Goal: Information Seeking & Learning: Learn about a topic

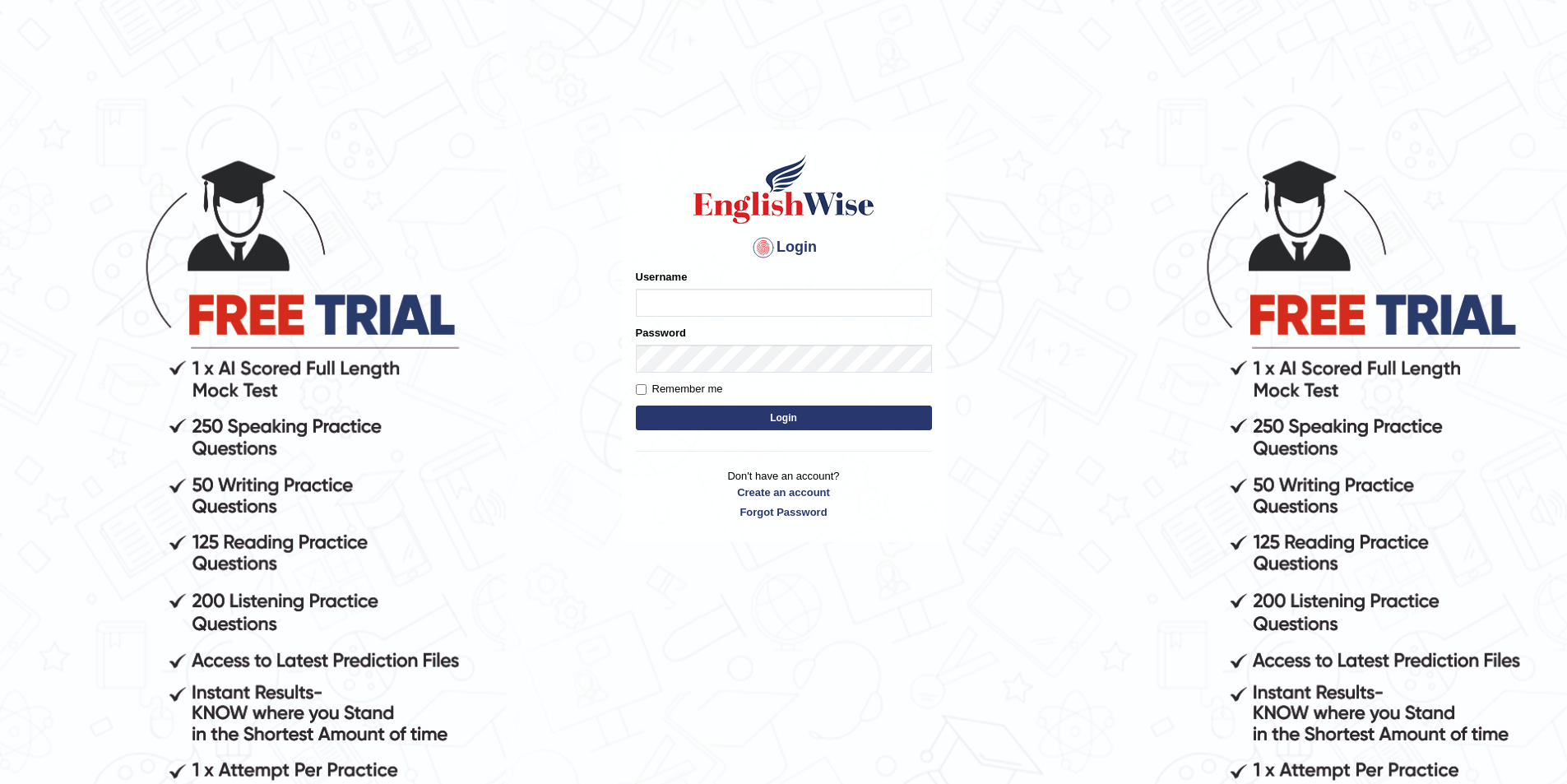
click at [888, 278] on div "Username" at bounding box center [784, 292] width 296 height 48
click at [879, 295] on input "Username" at bounding box center [784, 302] width 296 height 28
type input "Inshaf575"
drag, startPoint x: 718, startPoint y: 299, endPoint x: 461, endPoint y: 304, distance: 257.0
click at [461, 304] on body "Login Please fix the following errors: Username Inshaf575 Password Remember me …" at bounding box center [784, 470] width 1567 height 784
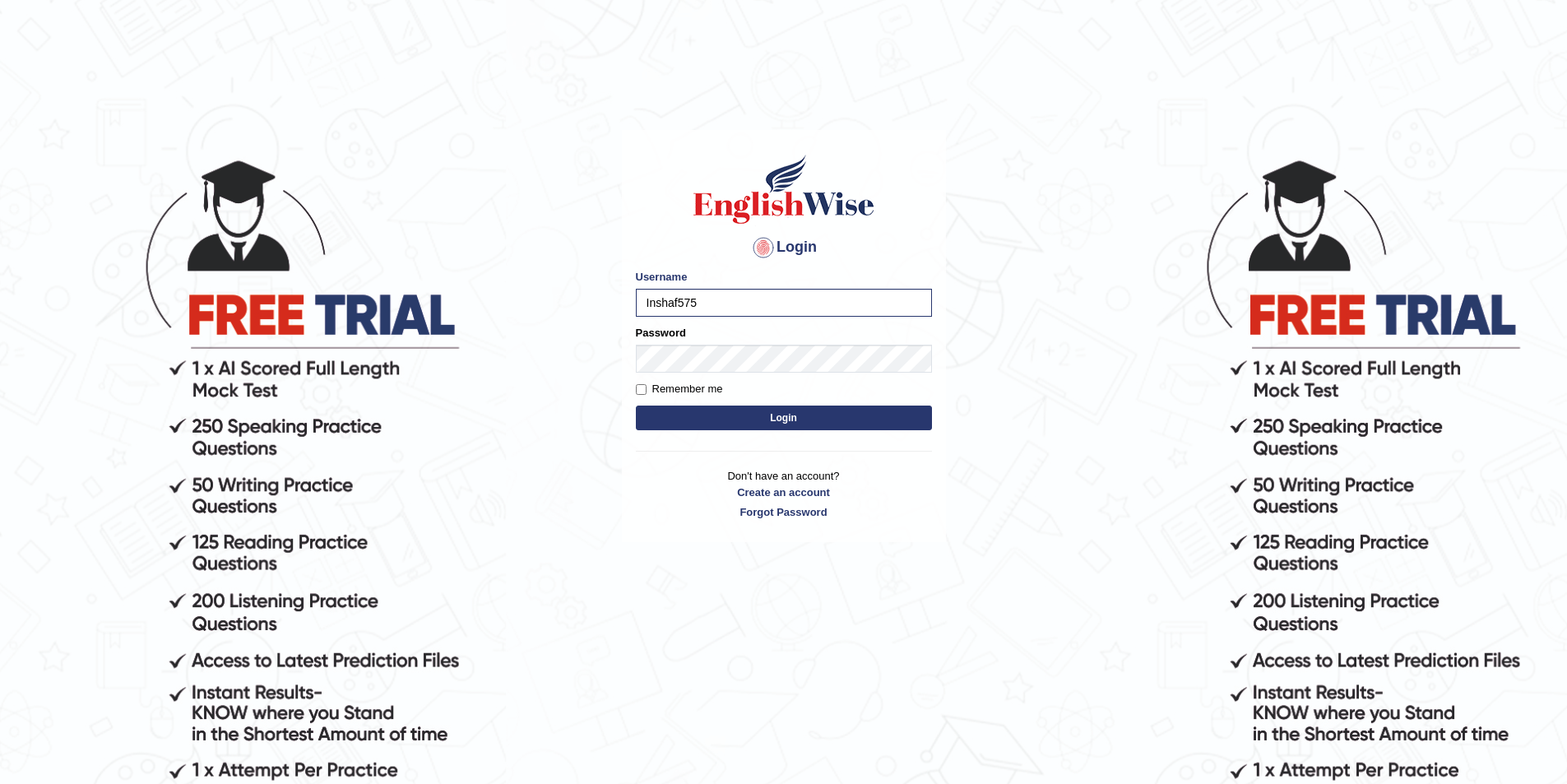
click at [826, 418] on button "Login" at bounding box center [784, 418] width 296 height 24
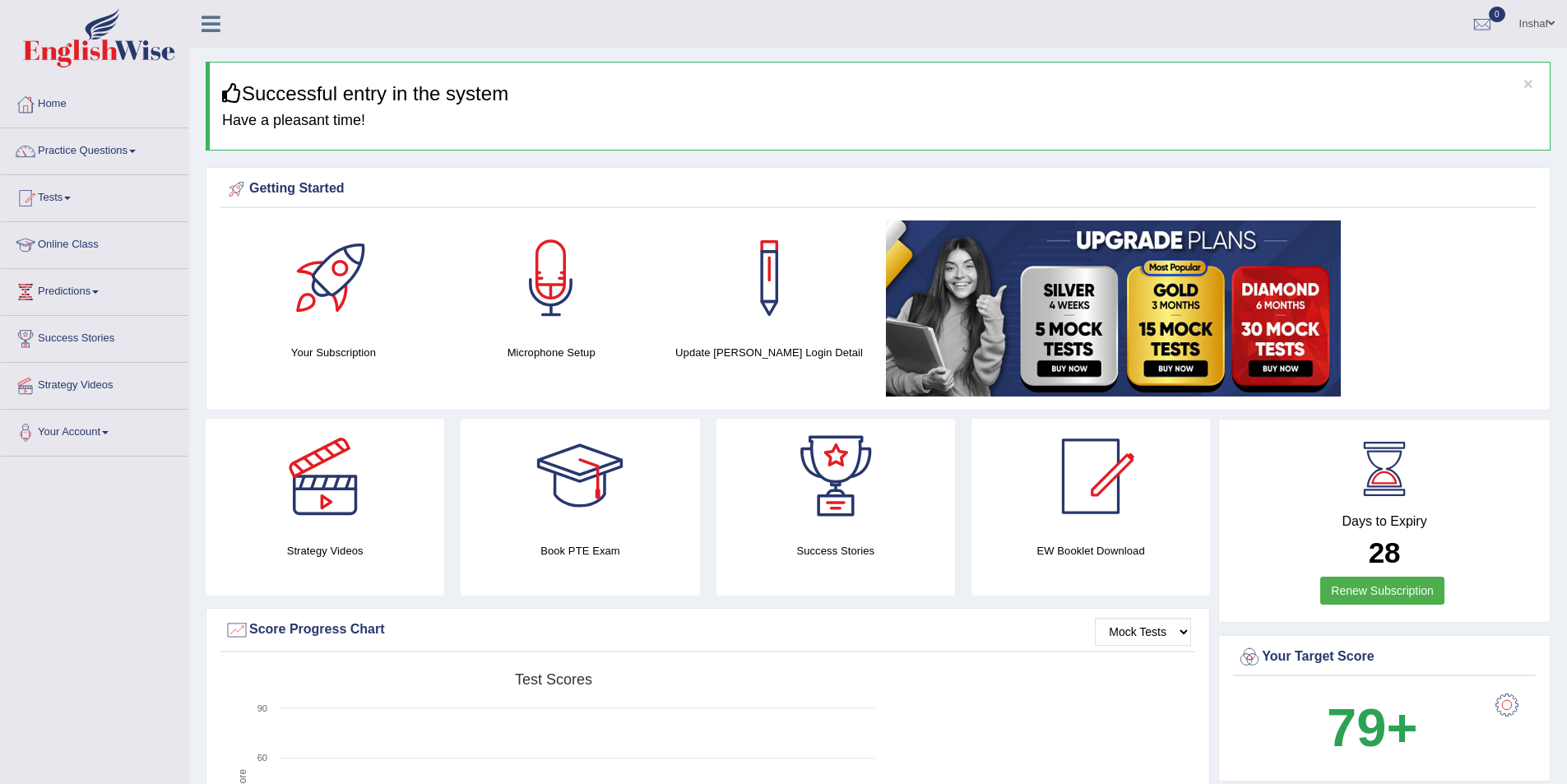
click at [145, 149] on link "Practice Questions" at bounding box center [94, 148] width 187 height 41
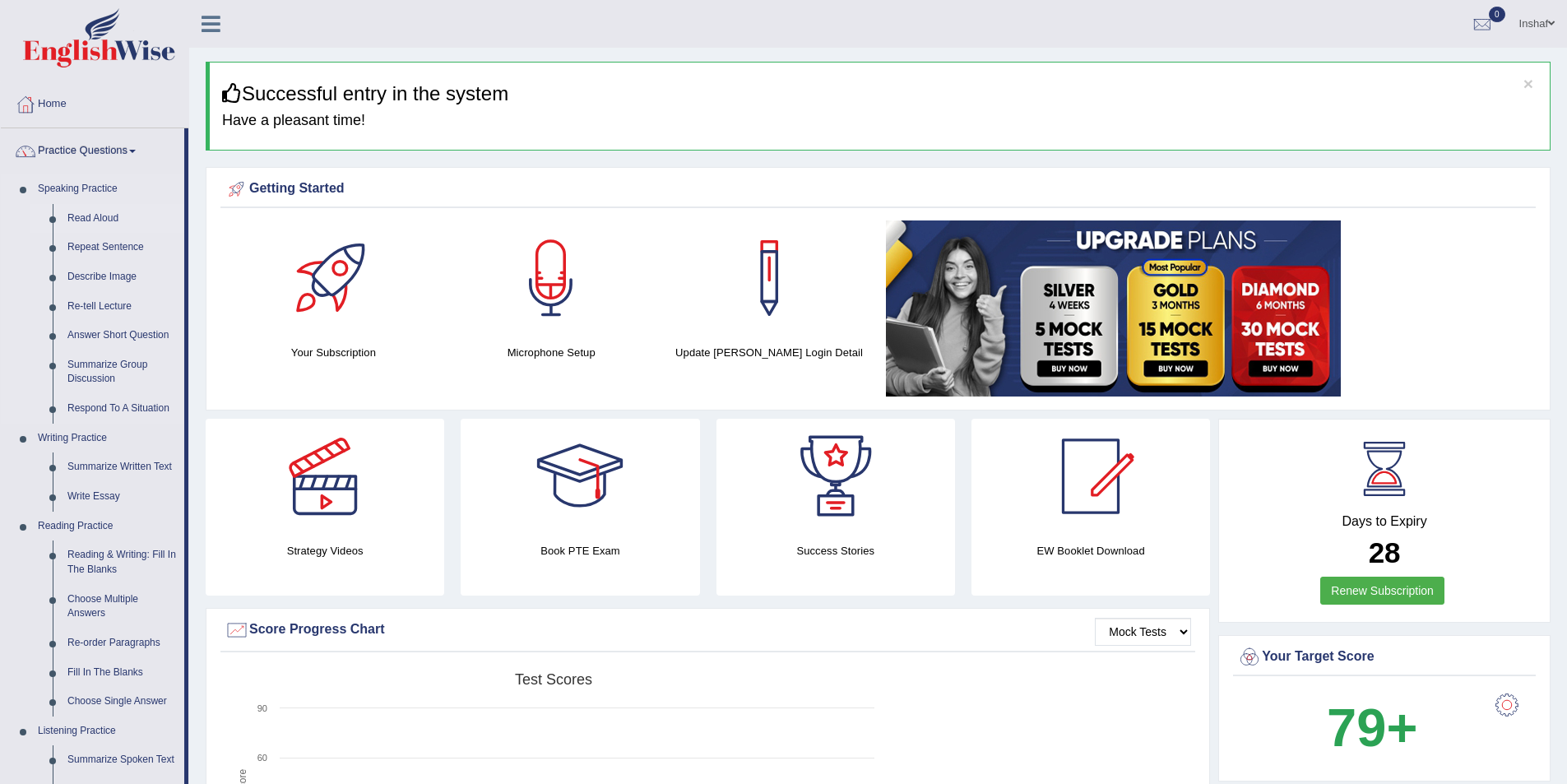
click at [112, 210] on link "Read Aloud" at bounding box center [121, 218] width 124 height 29
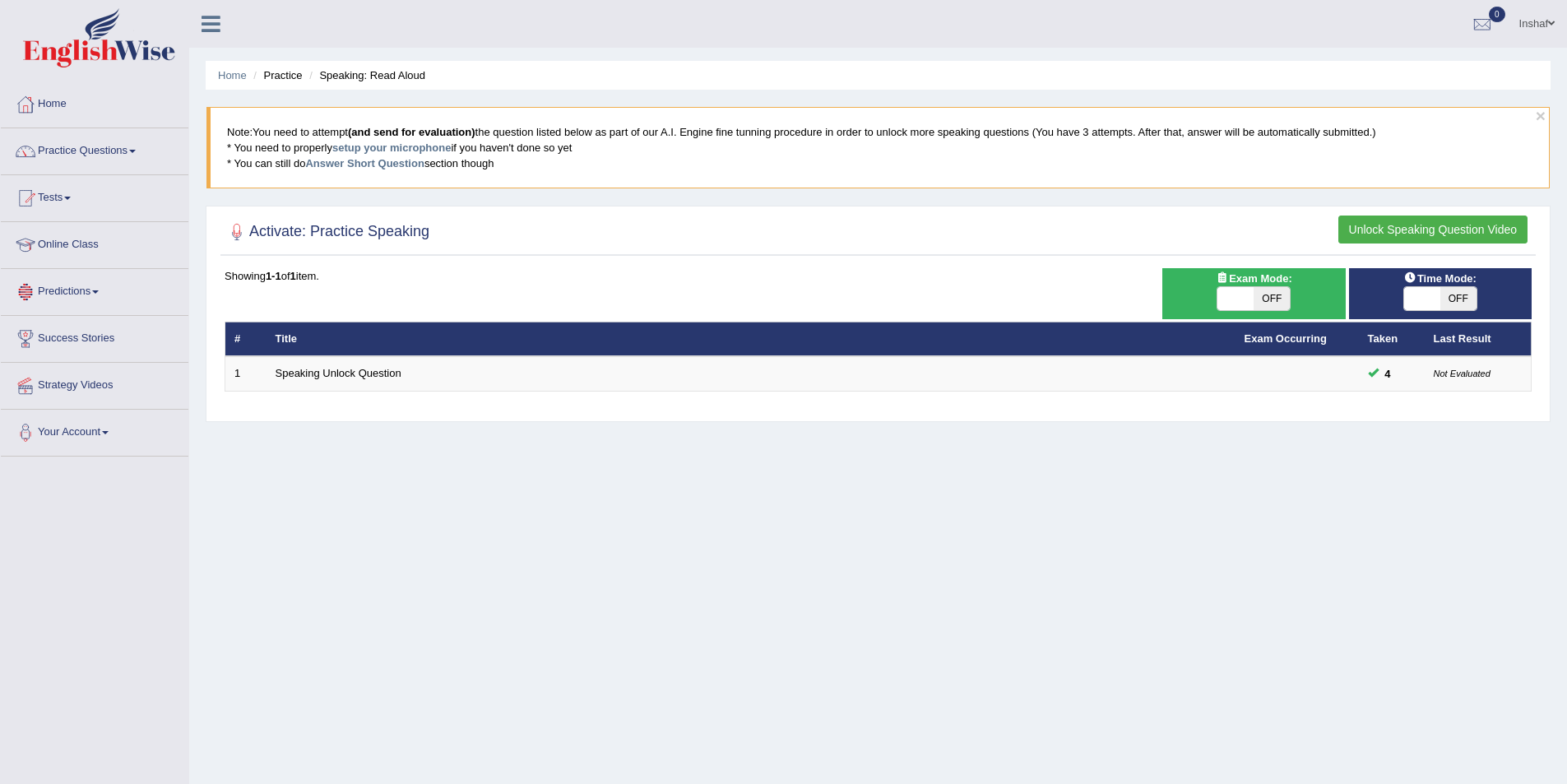
click at [1440, 224] on button "Unlock Speaking Question Video" at bounding box center [1433, 230] width 189 height 28
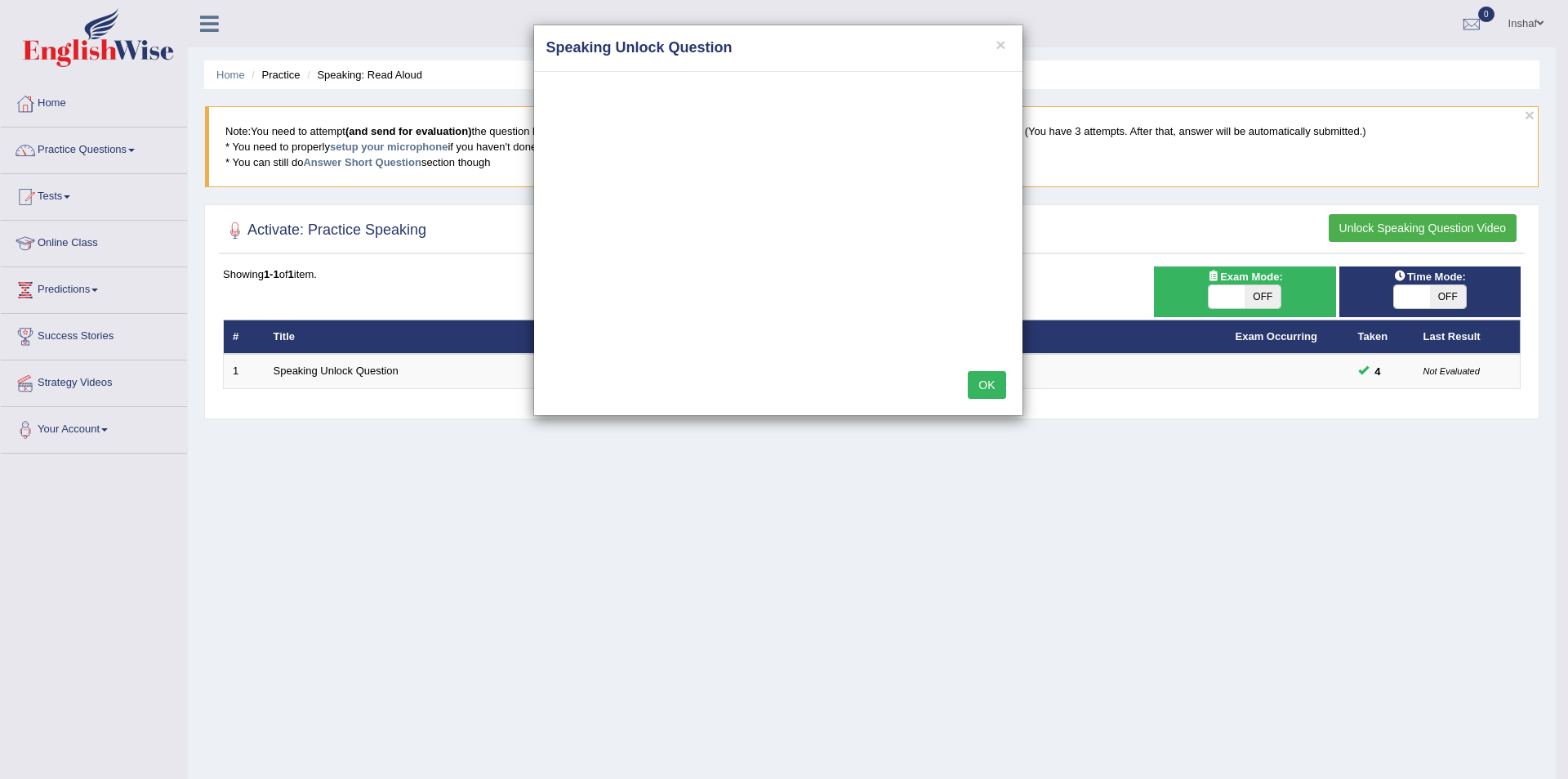
click at [985, 386] on button "OK" at bounding box center [987, 385] width 38 height 28
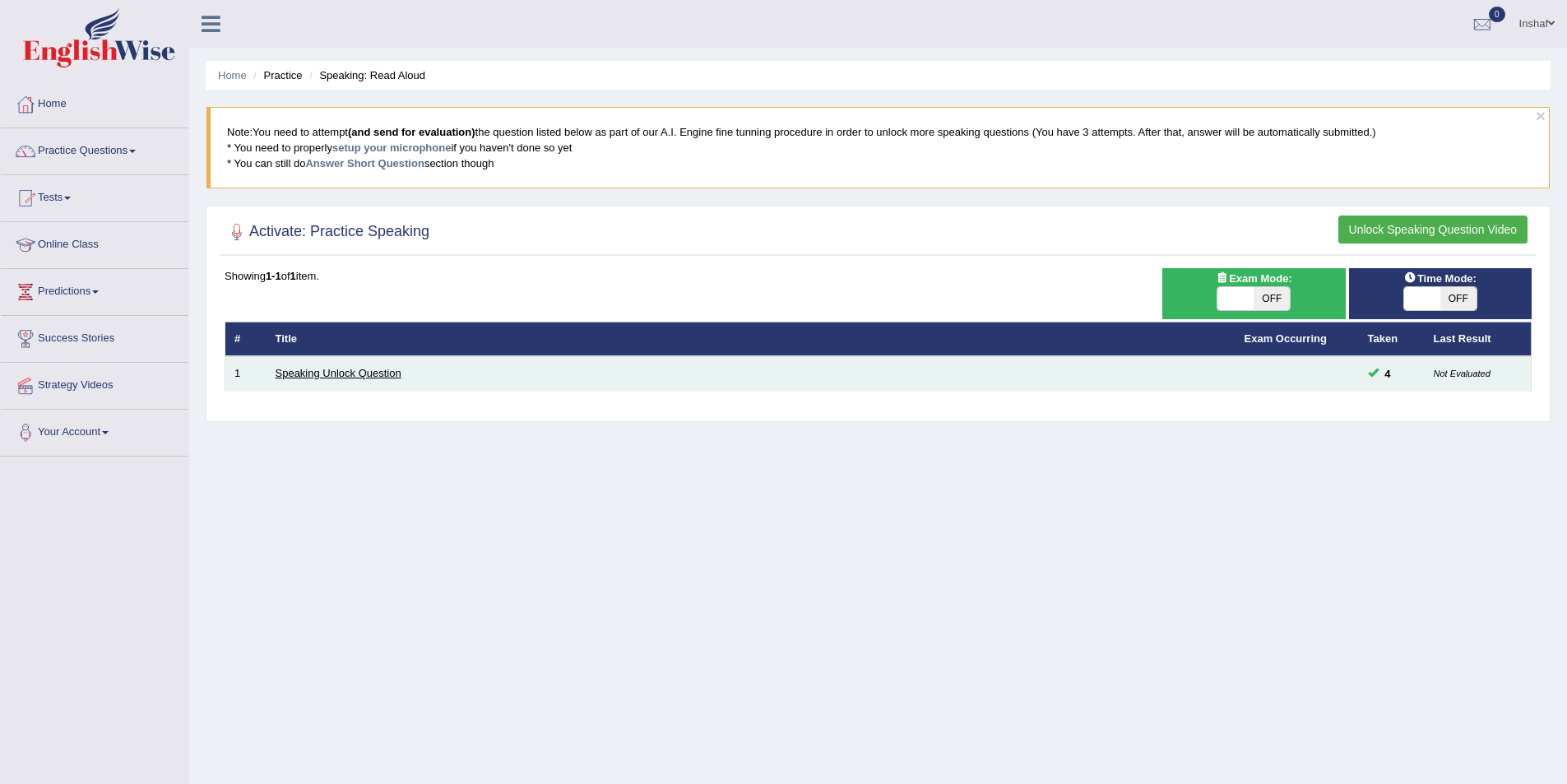
click at [319, 374] on link "Speaking Unlock Question" at bounding box center [338, 373] width 126 height 12
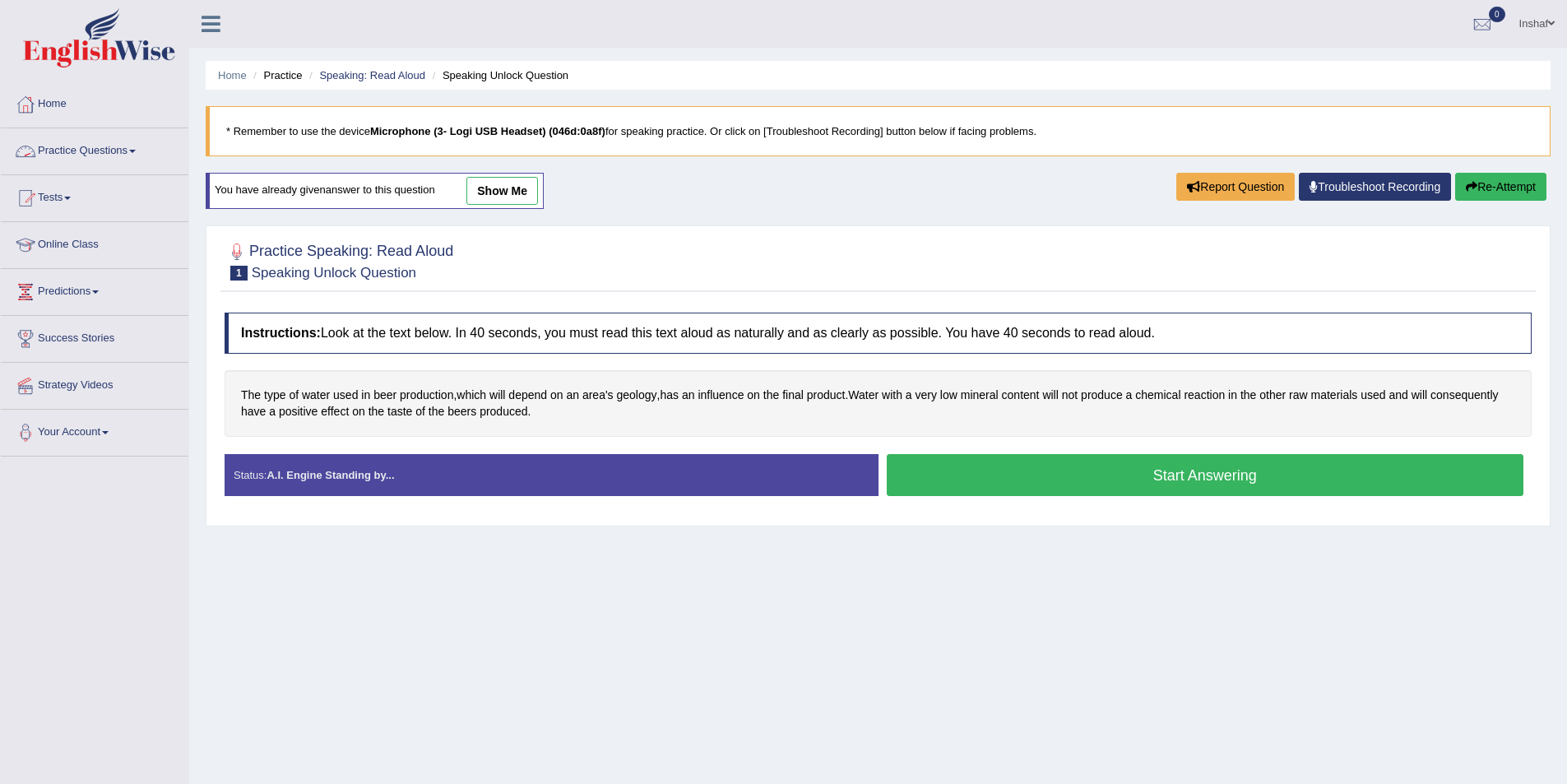
click at [137, 148] on link "Practice Questions" at bounding box center [94, 148] width 187 height 41
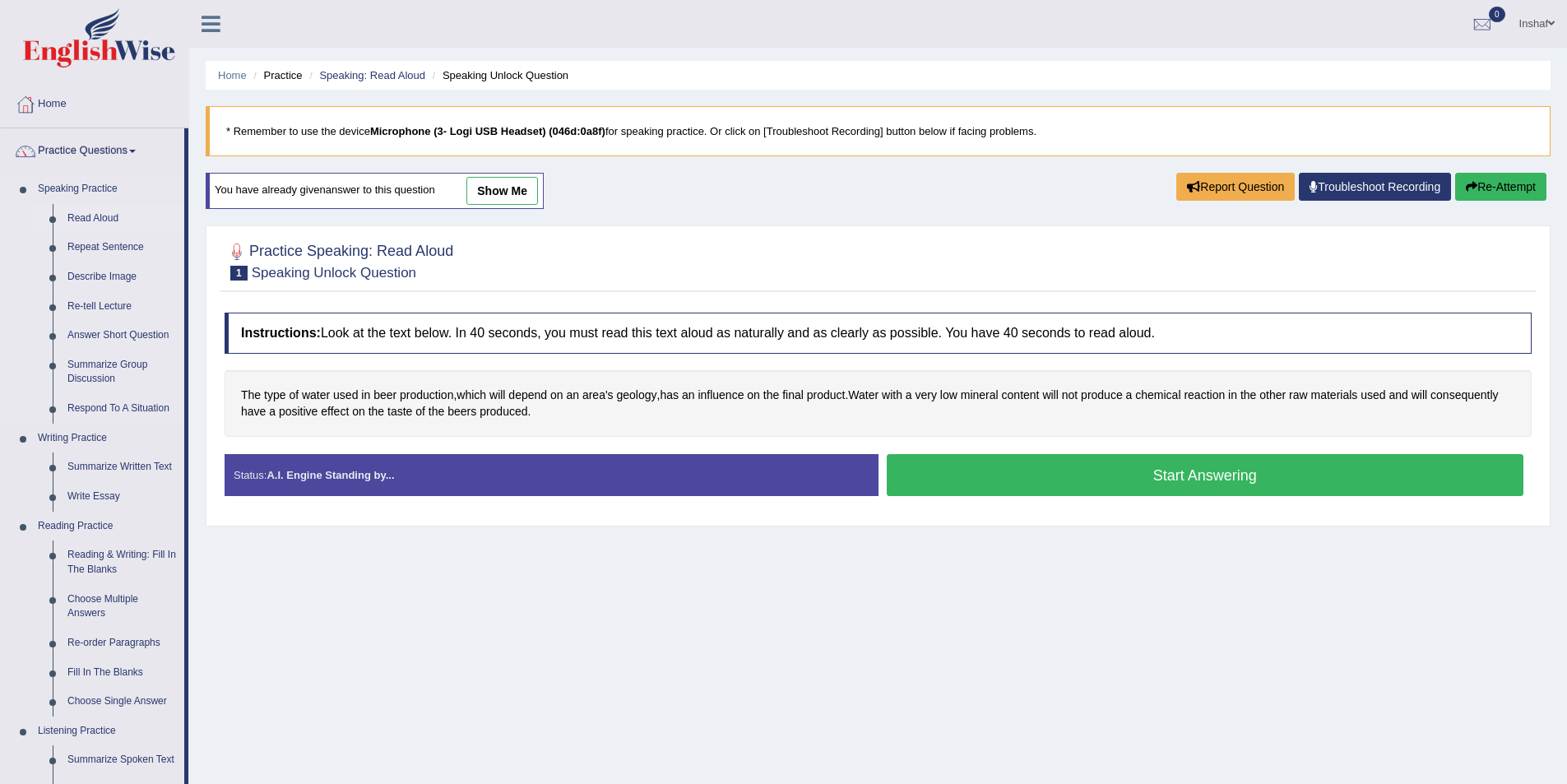
click at [105, 218] on link "Read Aloud" at bounding box center [121, 218] width 124 height 29
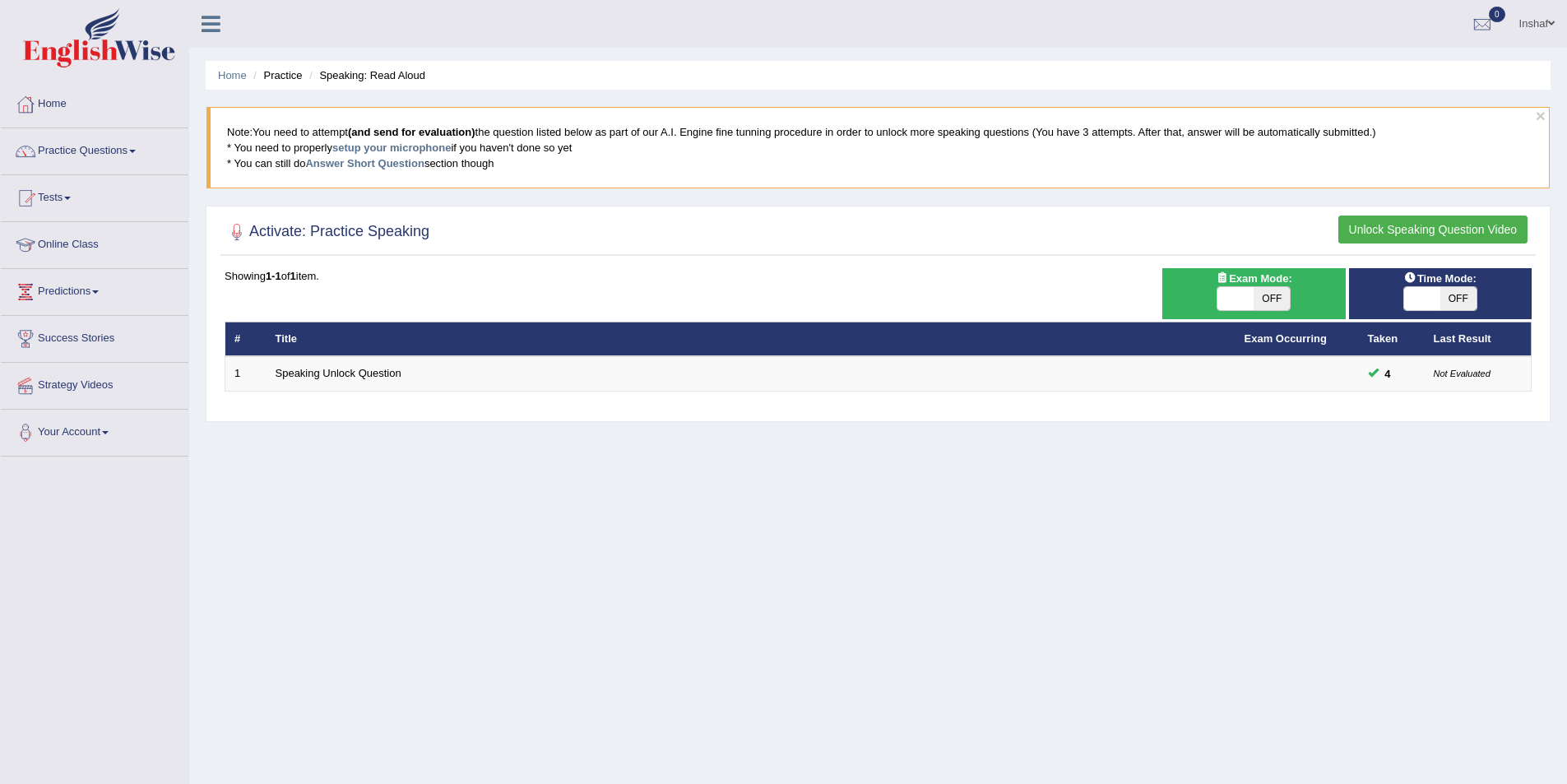
click at [1424, 232] on button "Unlock Speaking Question Video" at bounding box center [1433, 230] width 189 height 28
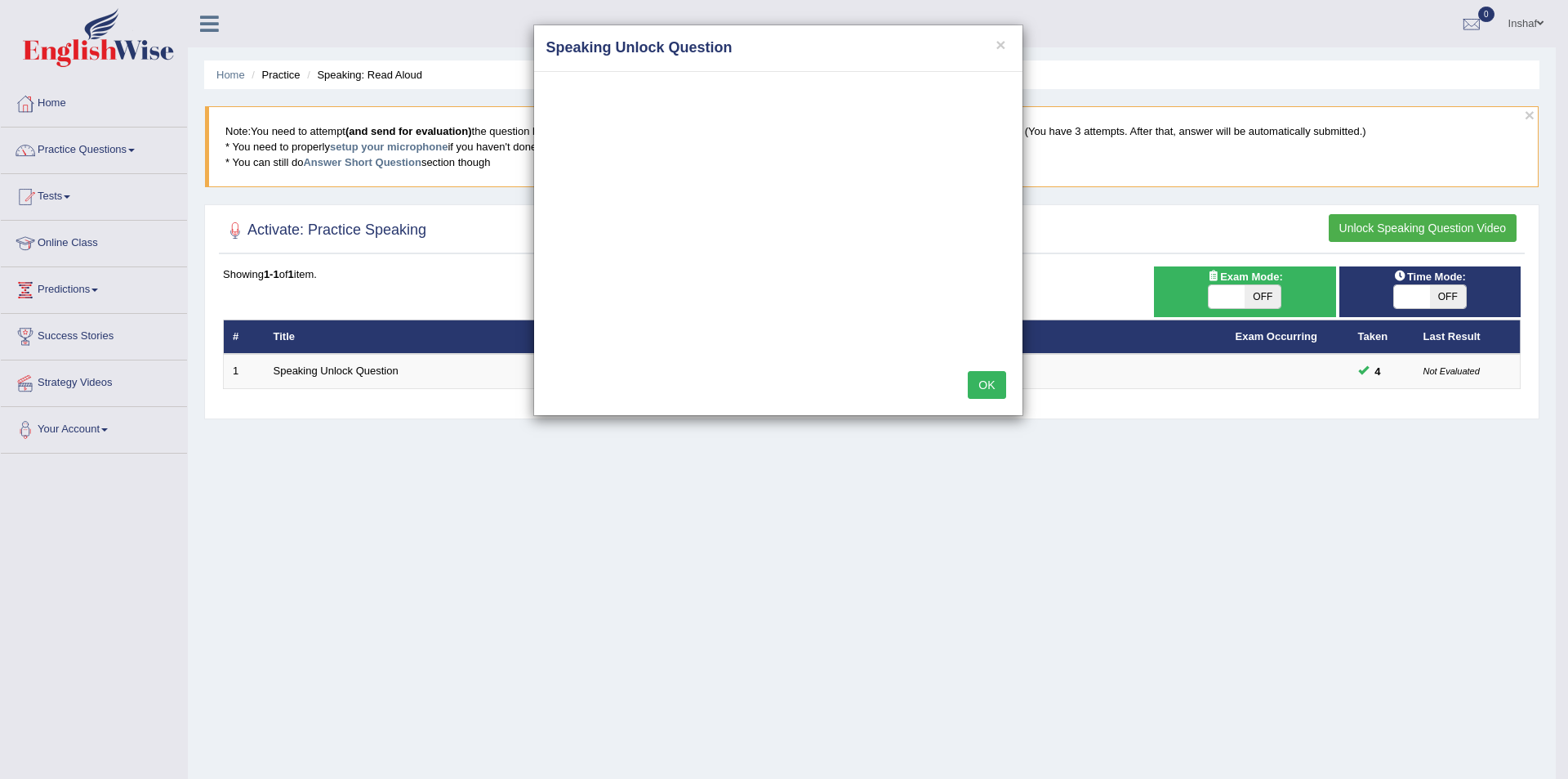
click at [991, 385] on button "OK" at bounding box center [987, 385] width 38 height 28
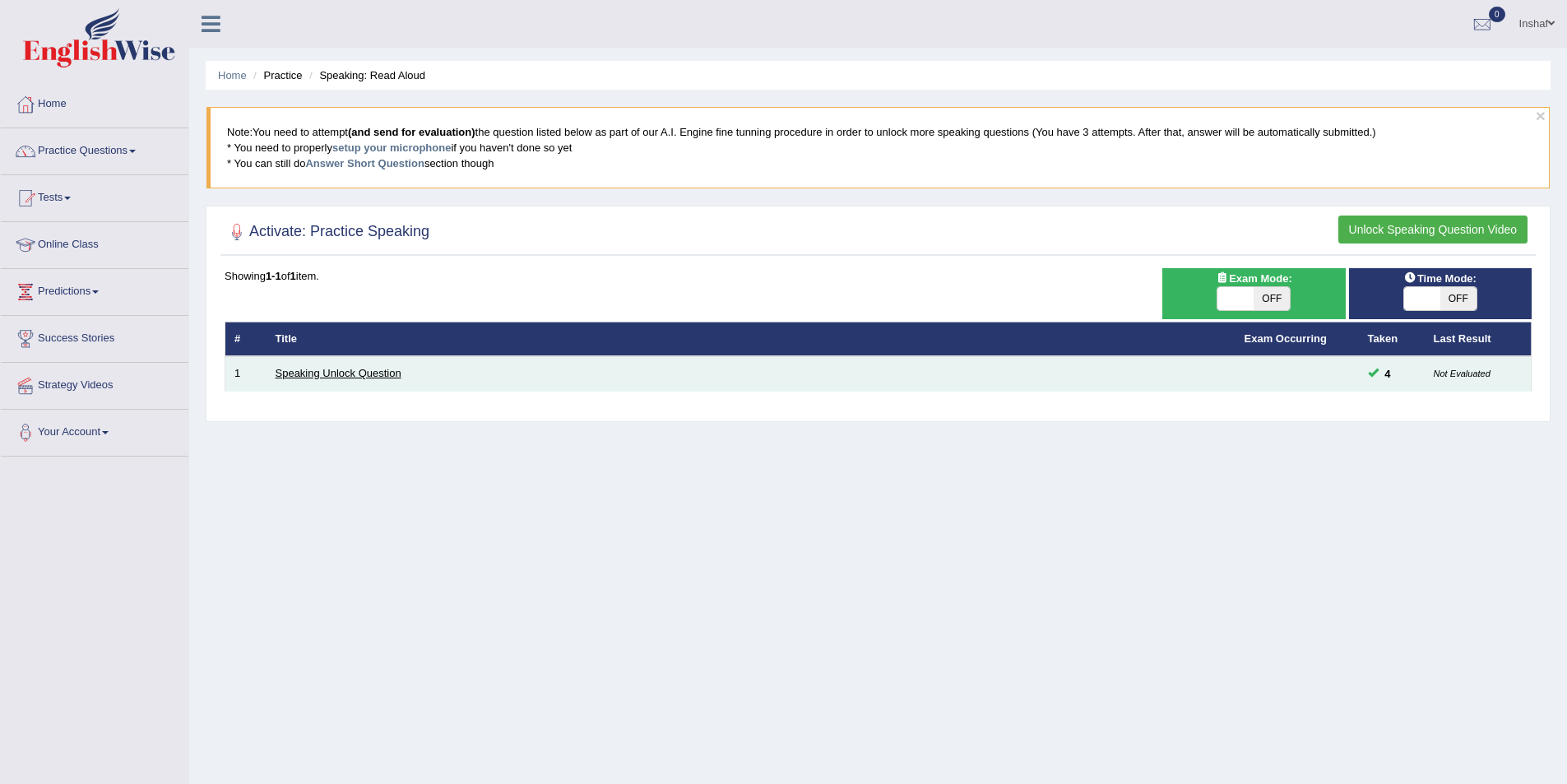
click at [327, 370] on link "Speaking Unlock Question" at bounding box center [338, 373] width 126 height 12
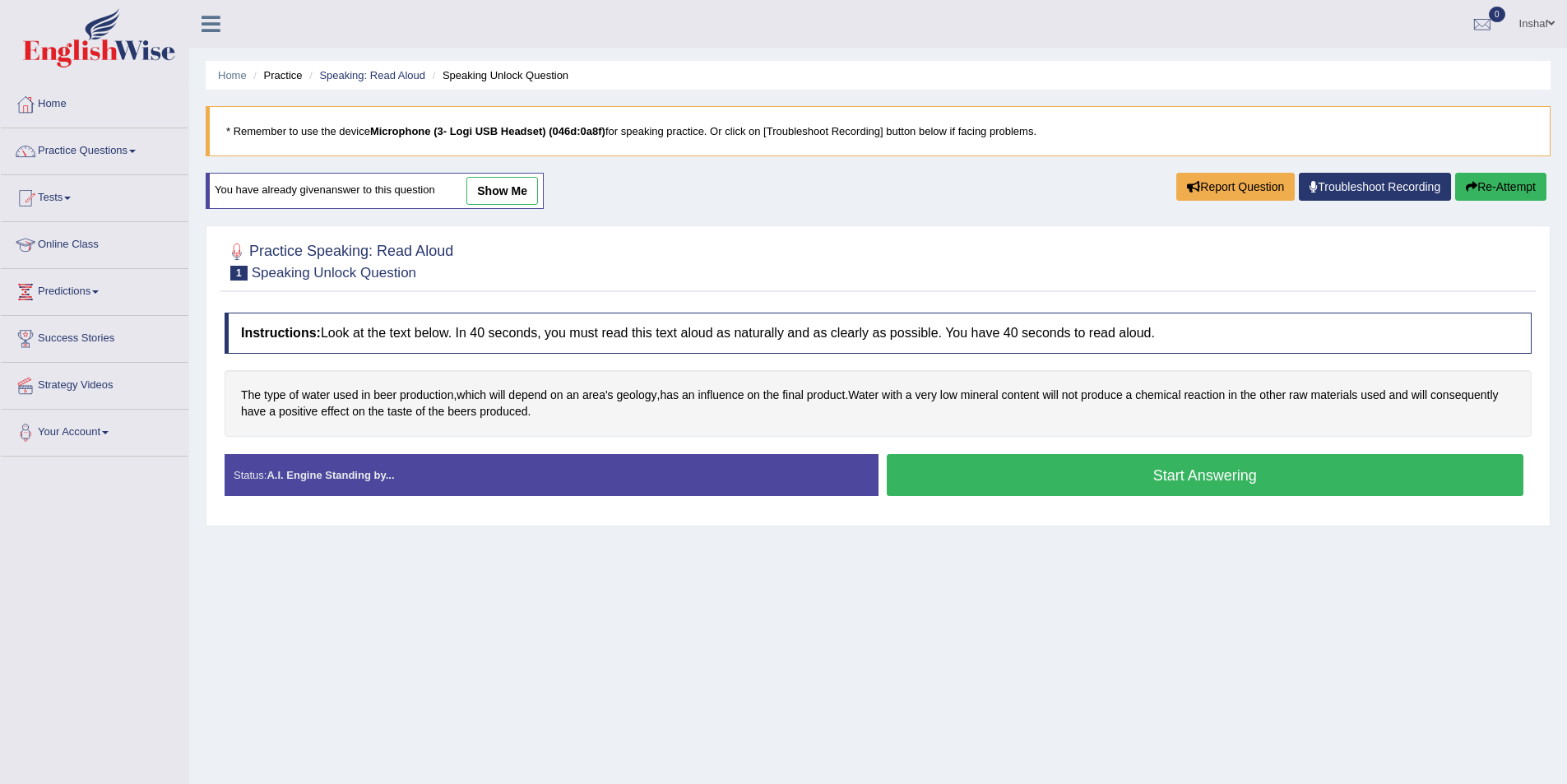
click at [1039, 479] on button "Start Answering" at bounding box center [1206, 475] width 638 height 42
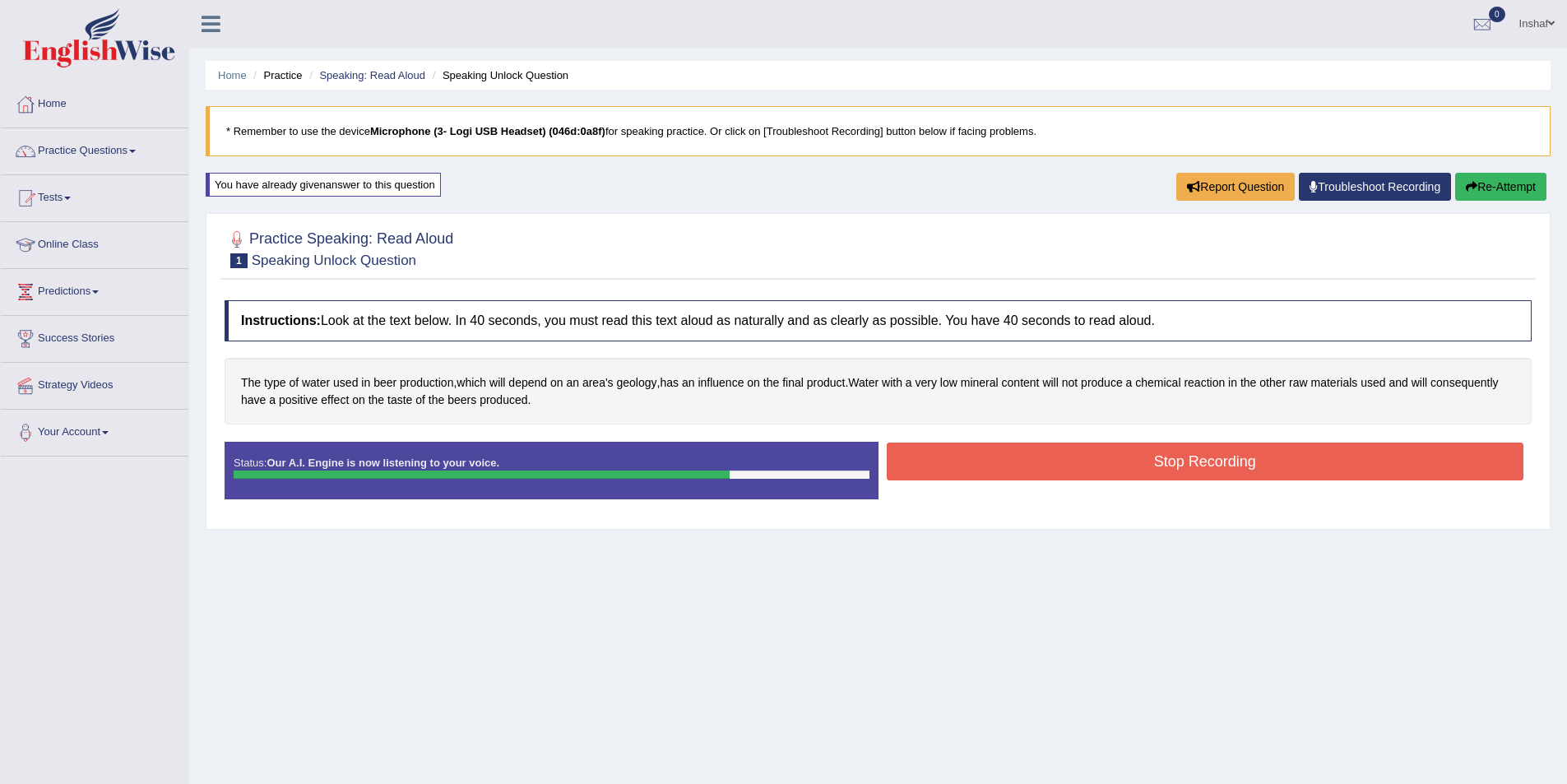
click at [1065, 470] on button "Stop Recording" at bounding box center [1206, 462] width 638 height 38
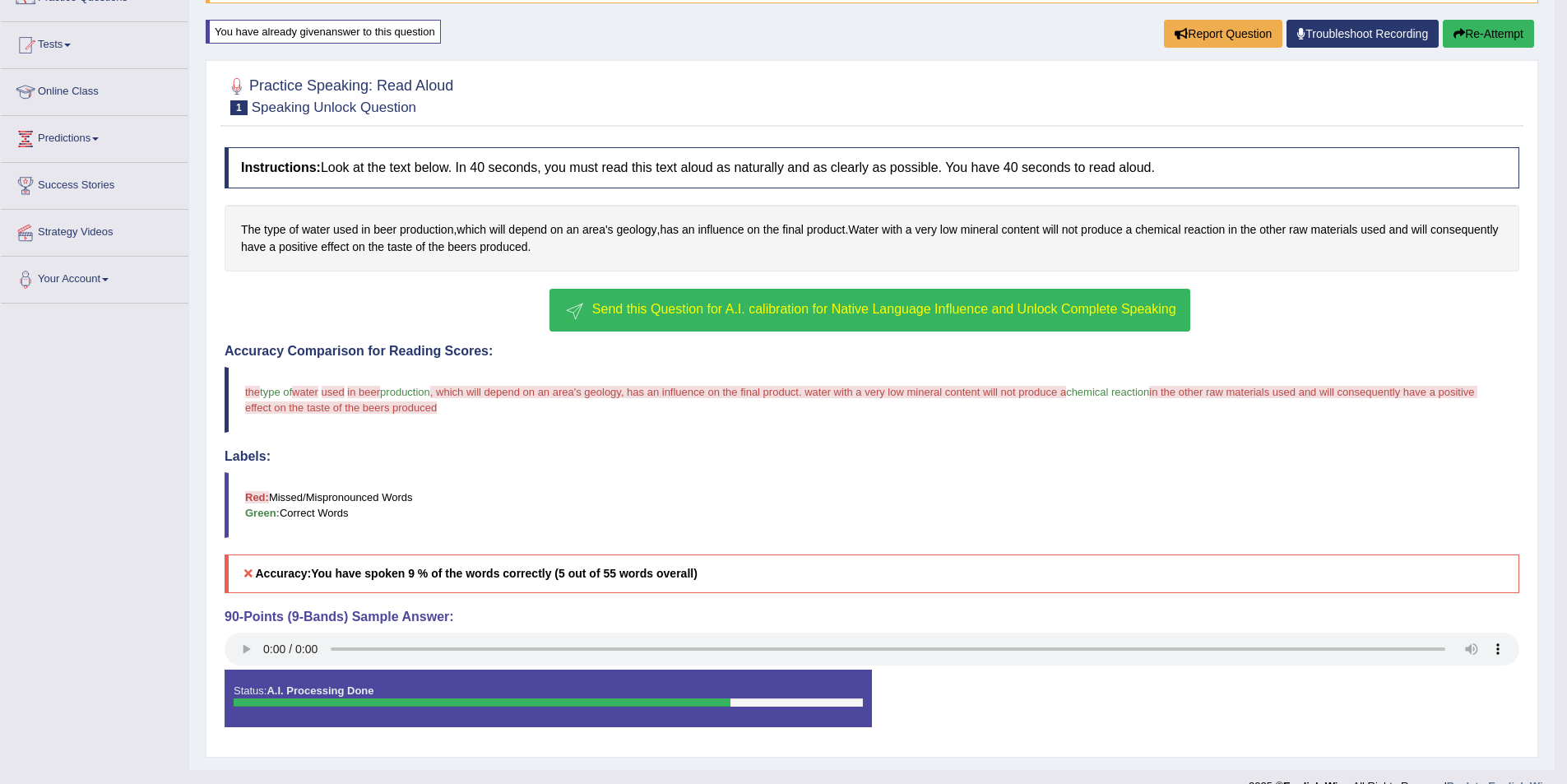
scroll to position [180, 0]
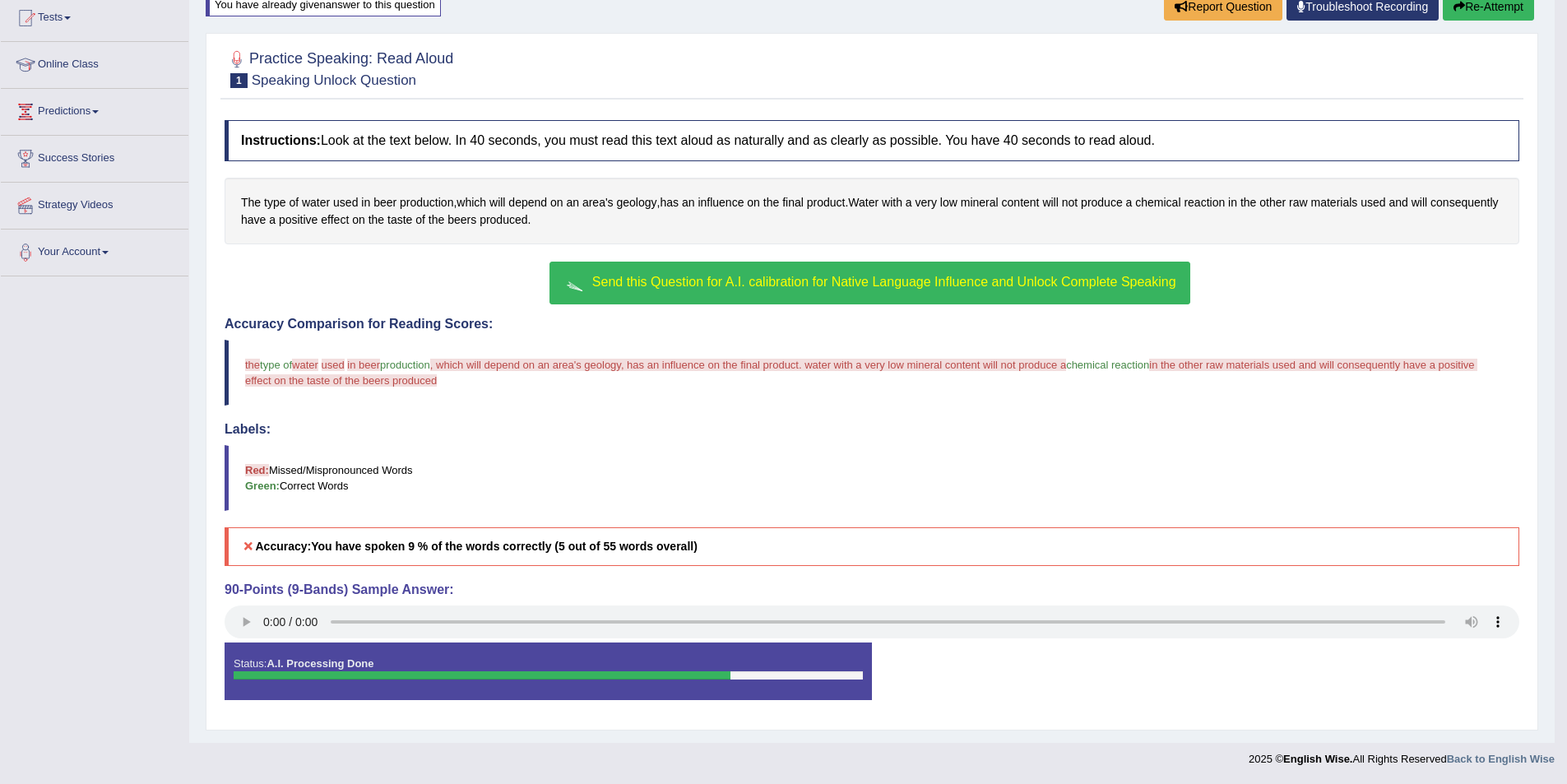
click at [701, 279] on span "Send this Question for A.I. calibration for Native Language Influence and Unloc…" at bounding box center [884, 282] width 584 height 14
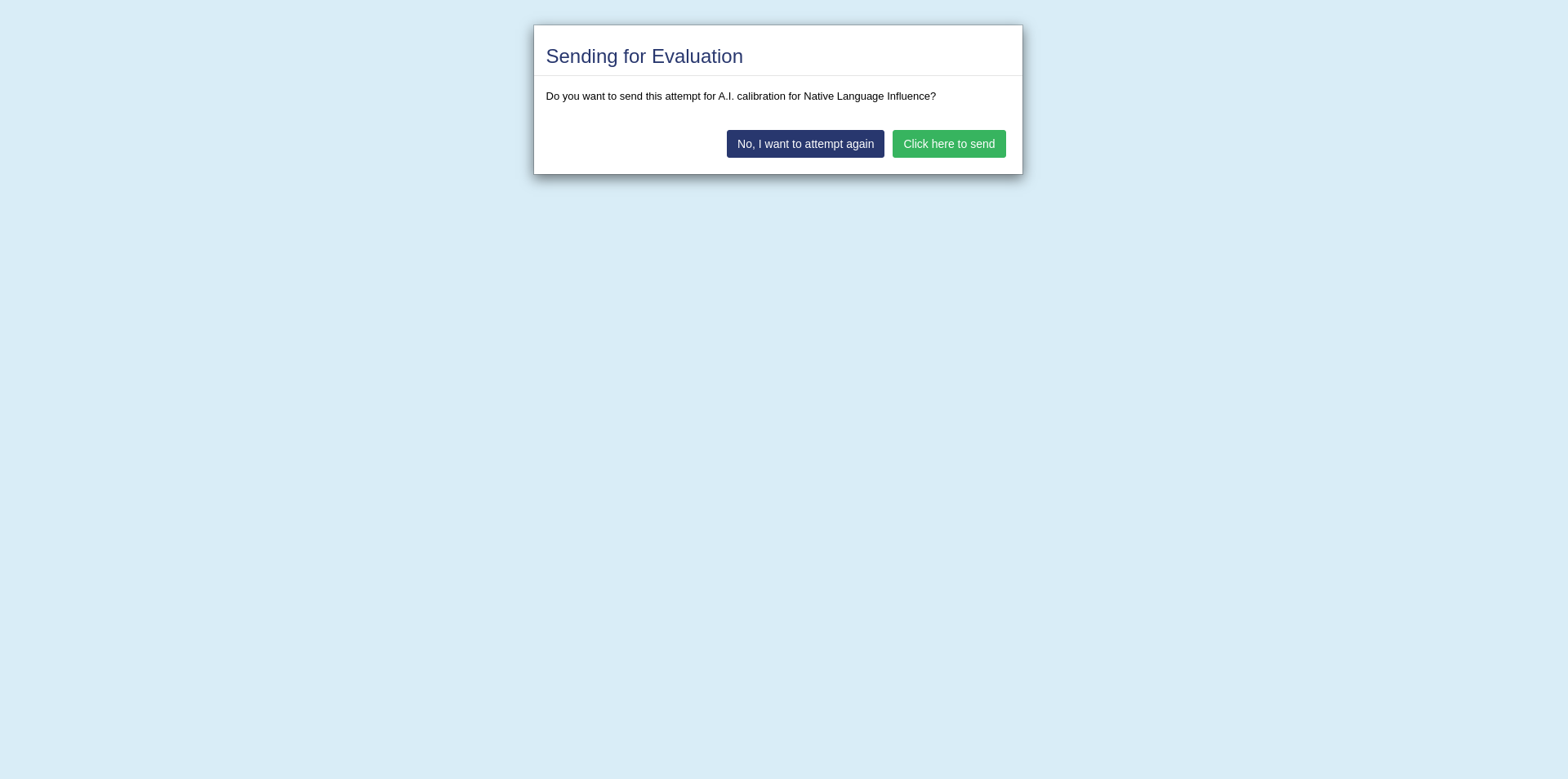
click at [940, 147] on button "Click here to send" at bounding box center [948, 144] width 113 height 28
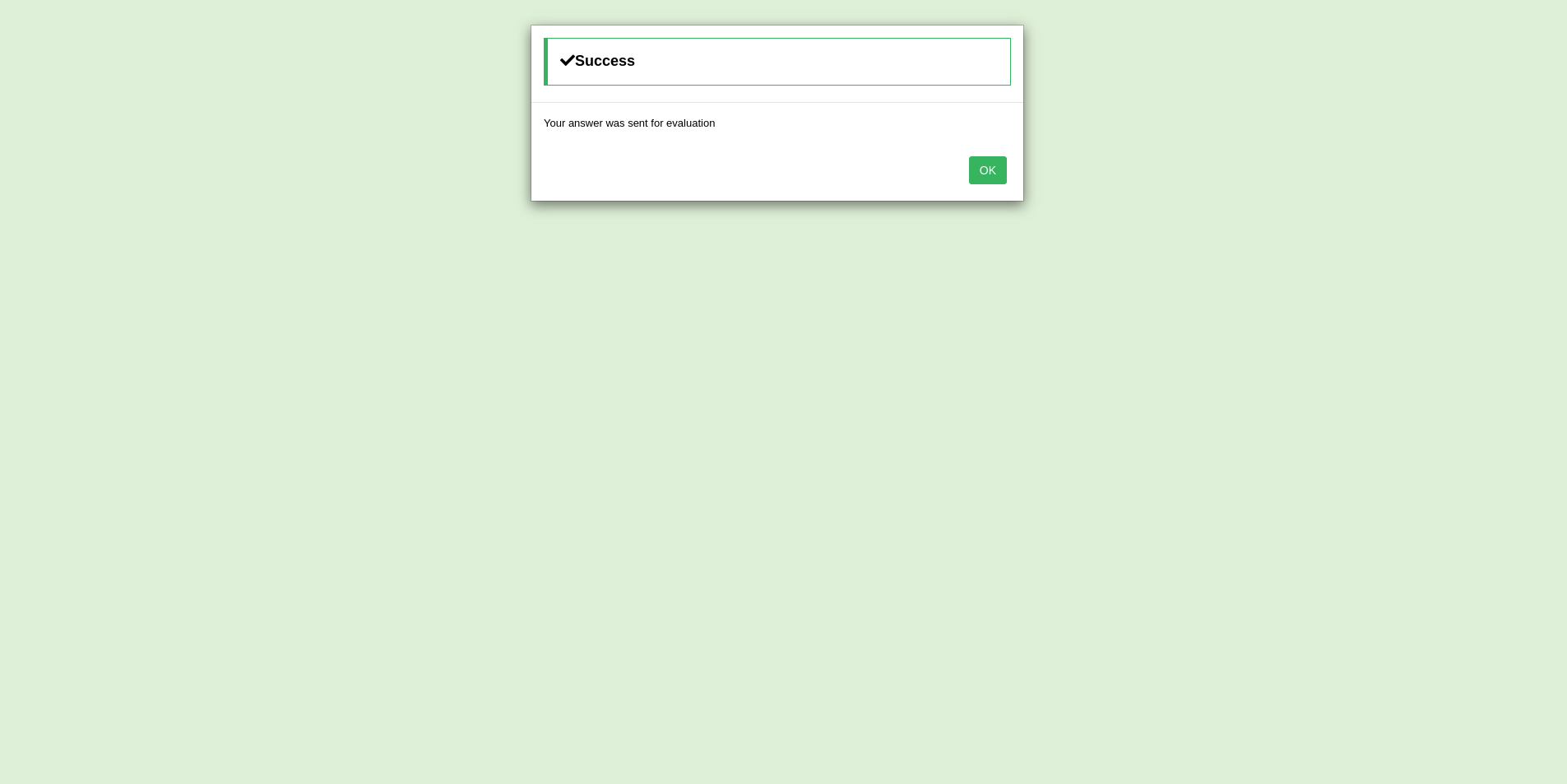
click at [988, 172] on button "OK" at bounding box center [988, 170] width 38 height 28
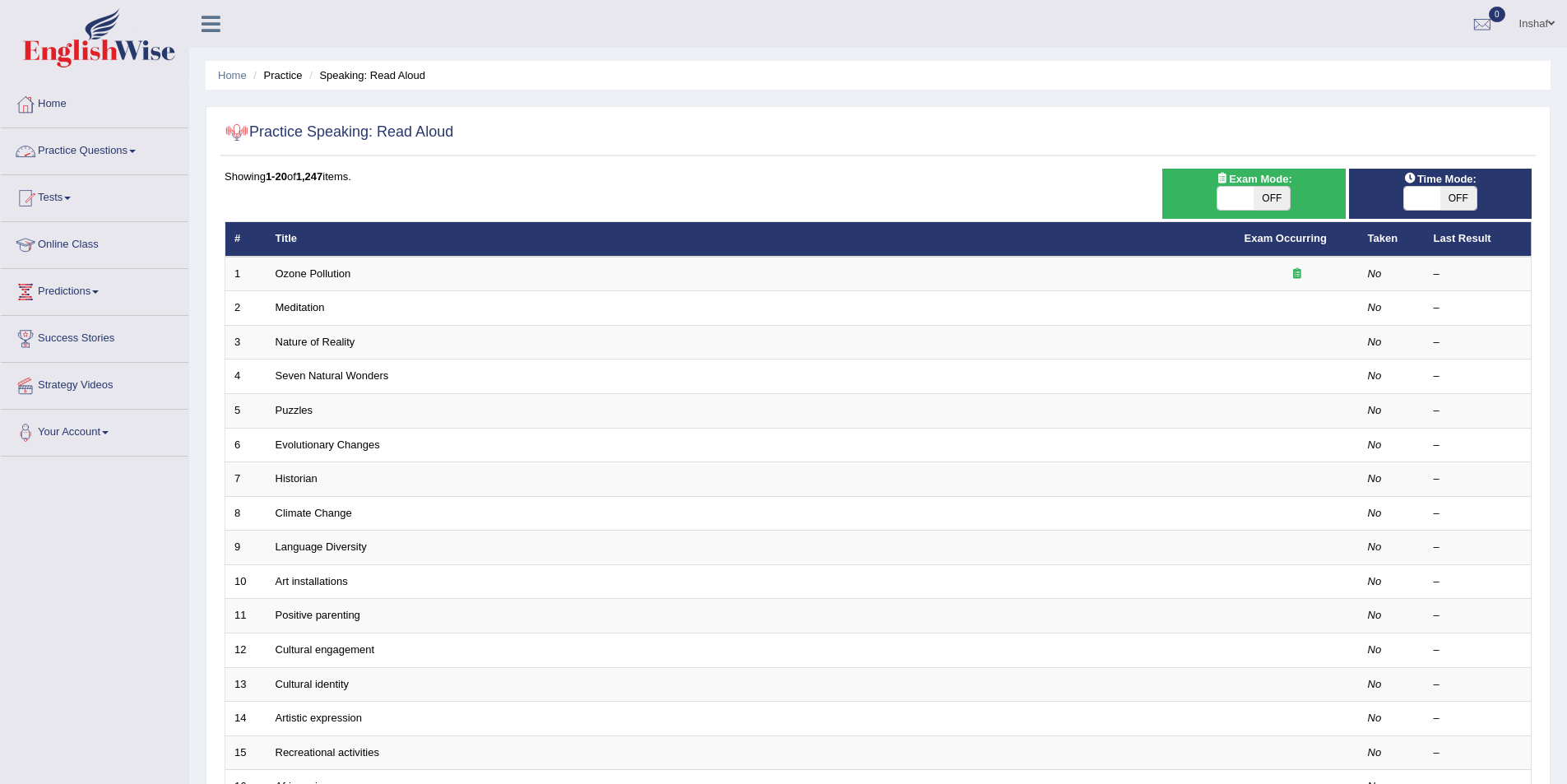
click at [144, 152] on link "Practice Questions" at bounding box center [94, 148] width 187 height 41
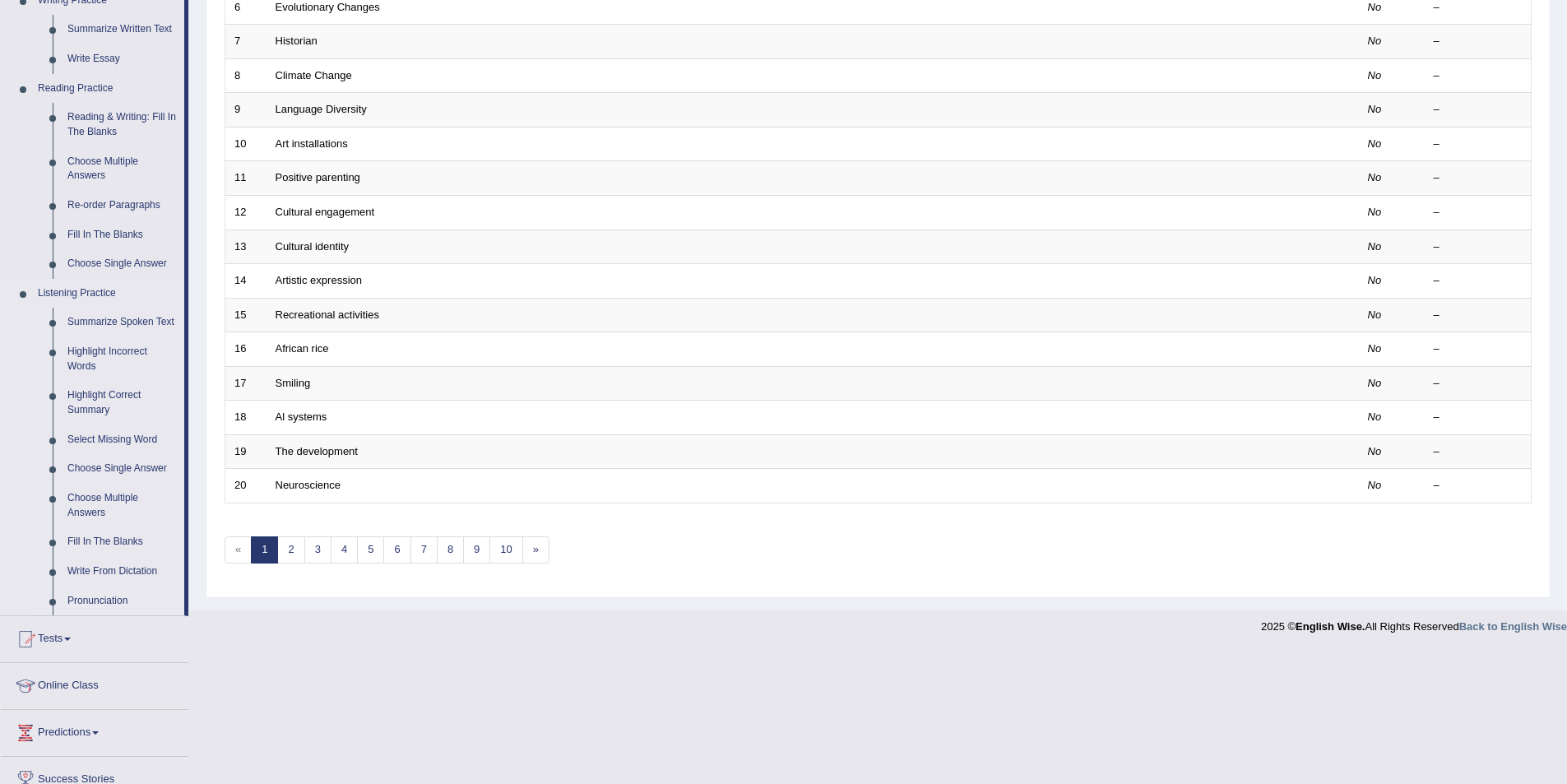
scroll to position [552, 0]
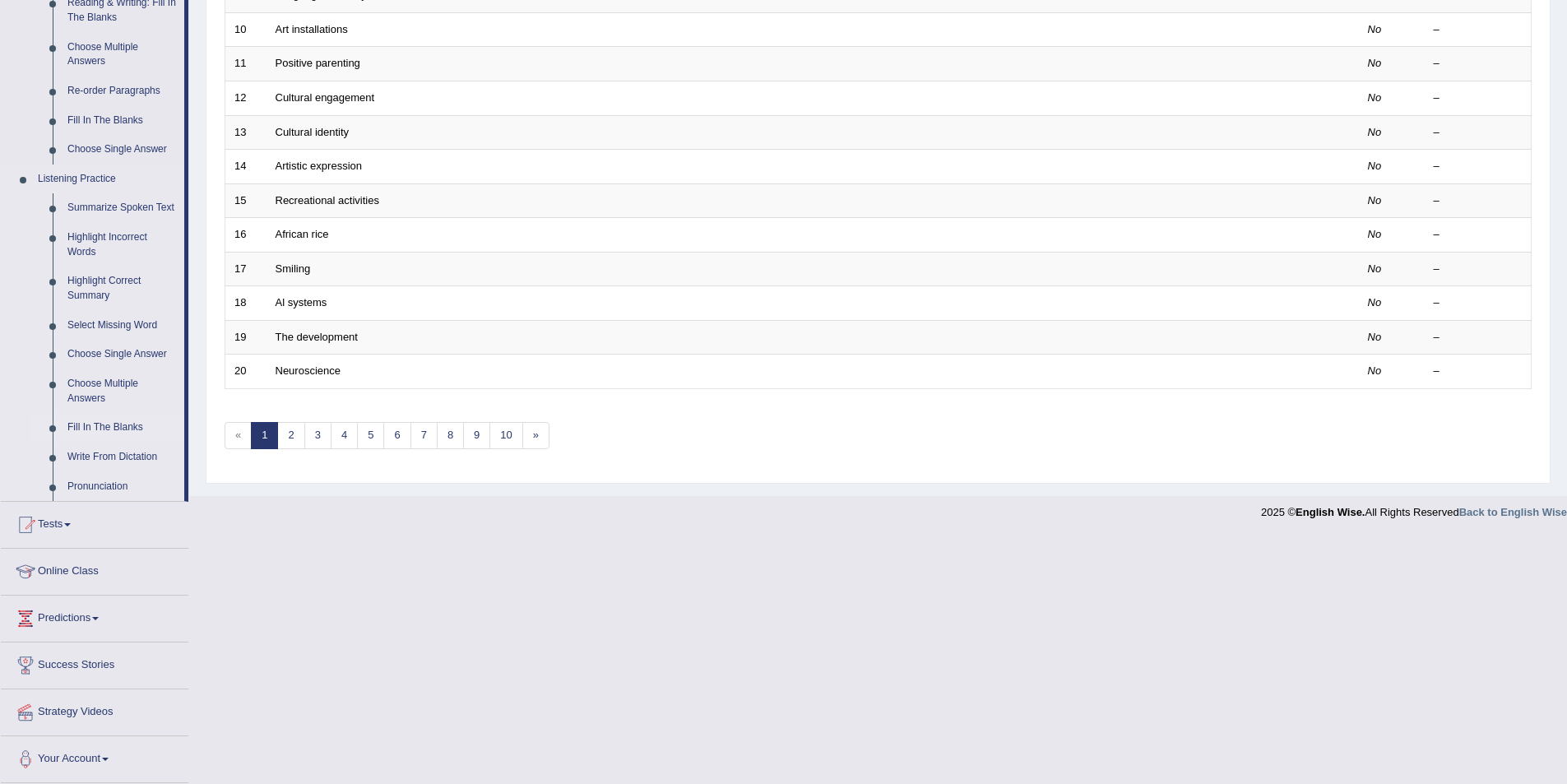
click at [121, 427] on link "Fill In The Blanks" at bounding box center [121, 427] width 124 height 29
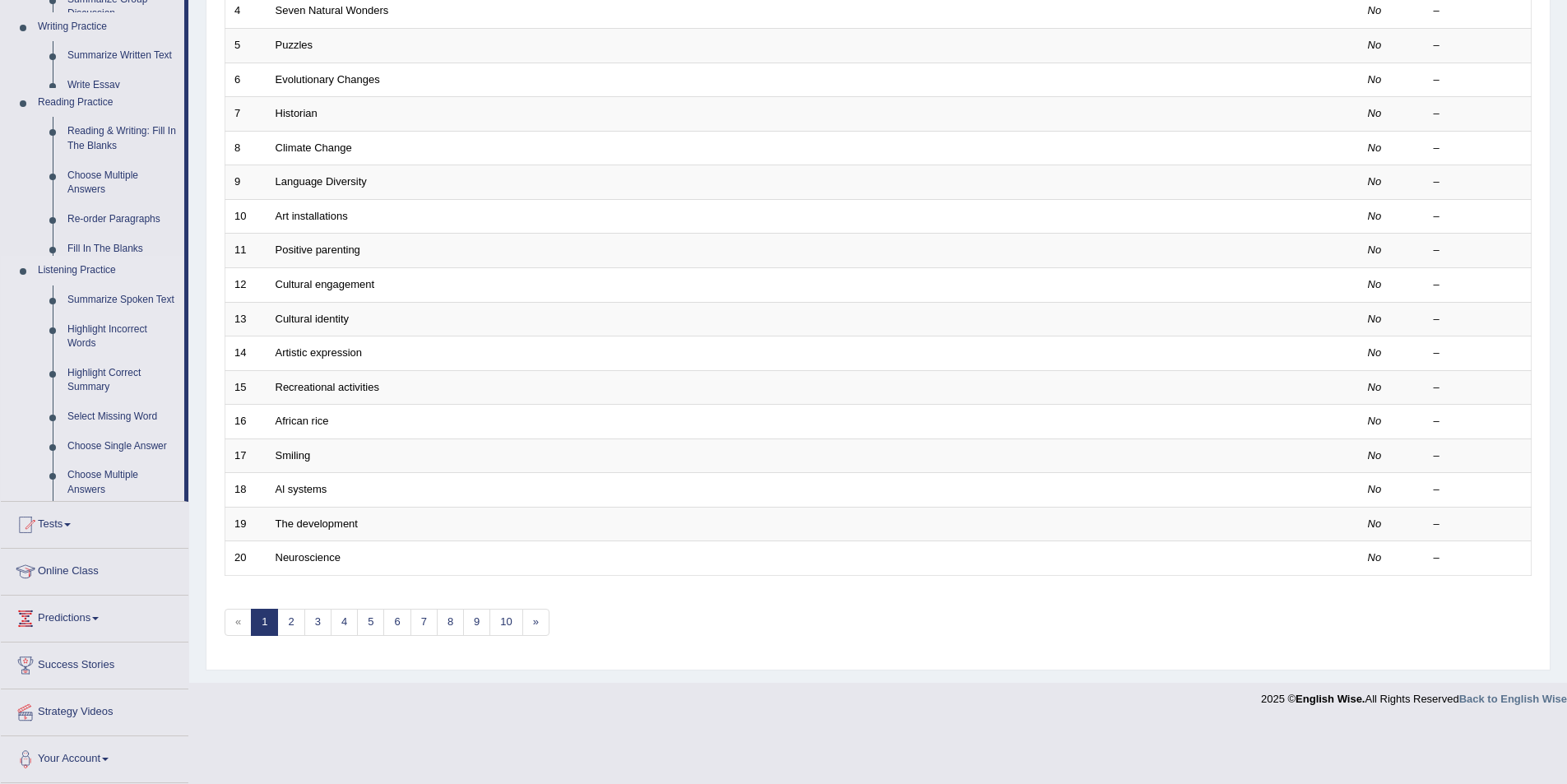
scroll to position [305, 0]
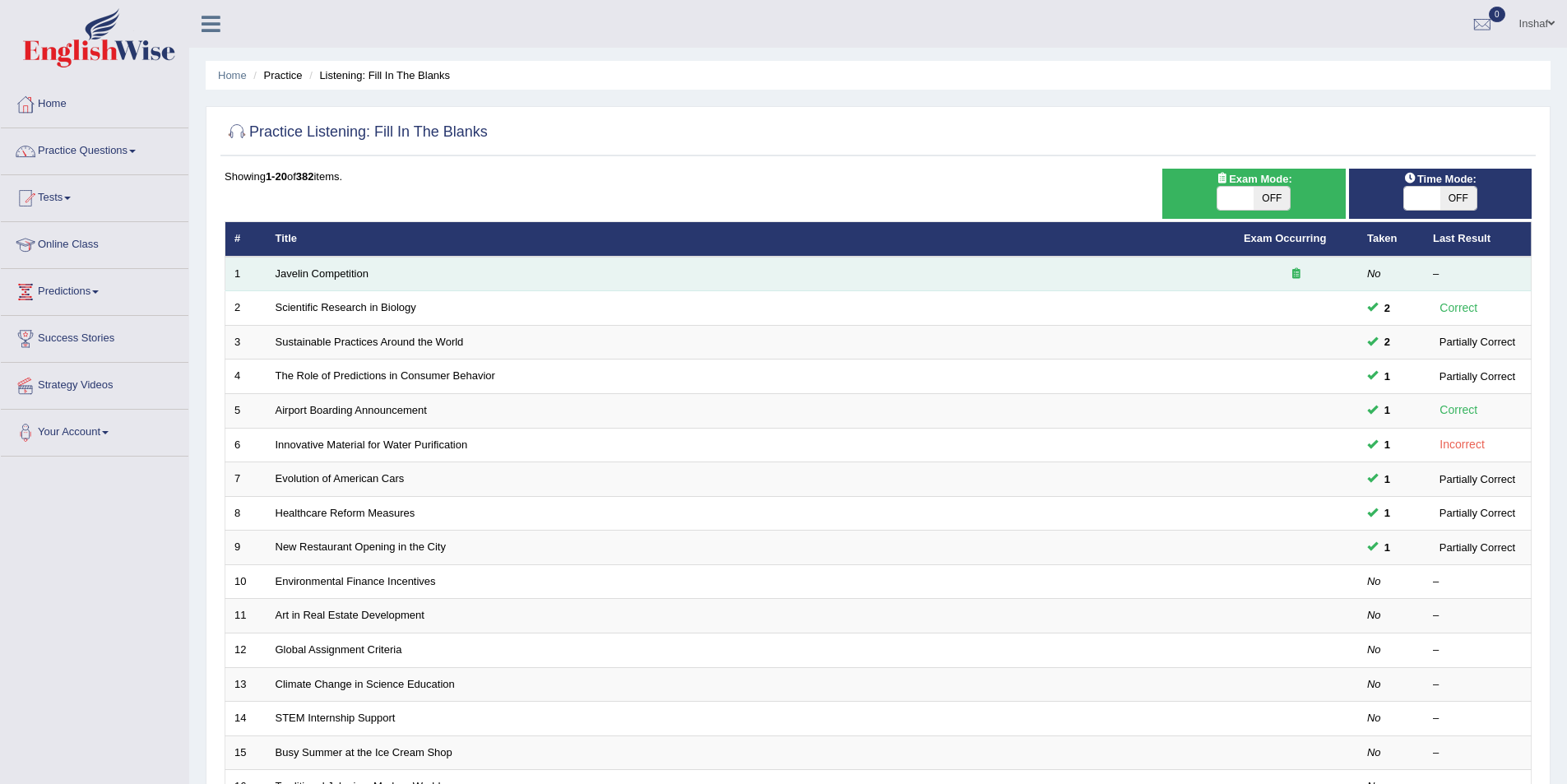
click at [337, 280] on td "Javelin Competition" at bounding box center [751, 274] width 968 height 35
click at [354, 268] on link "Javelin Competition" at bounding box center [322, 273] width 93 height 12
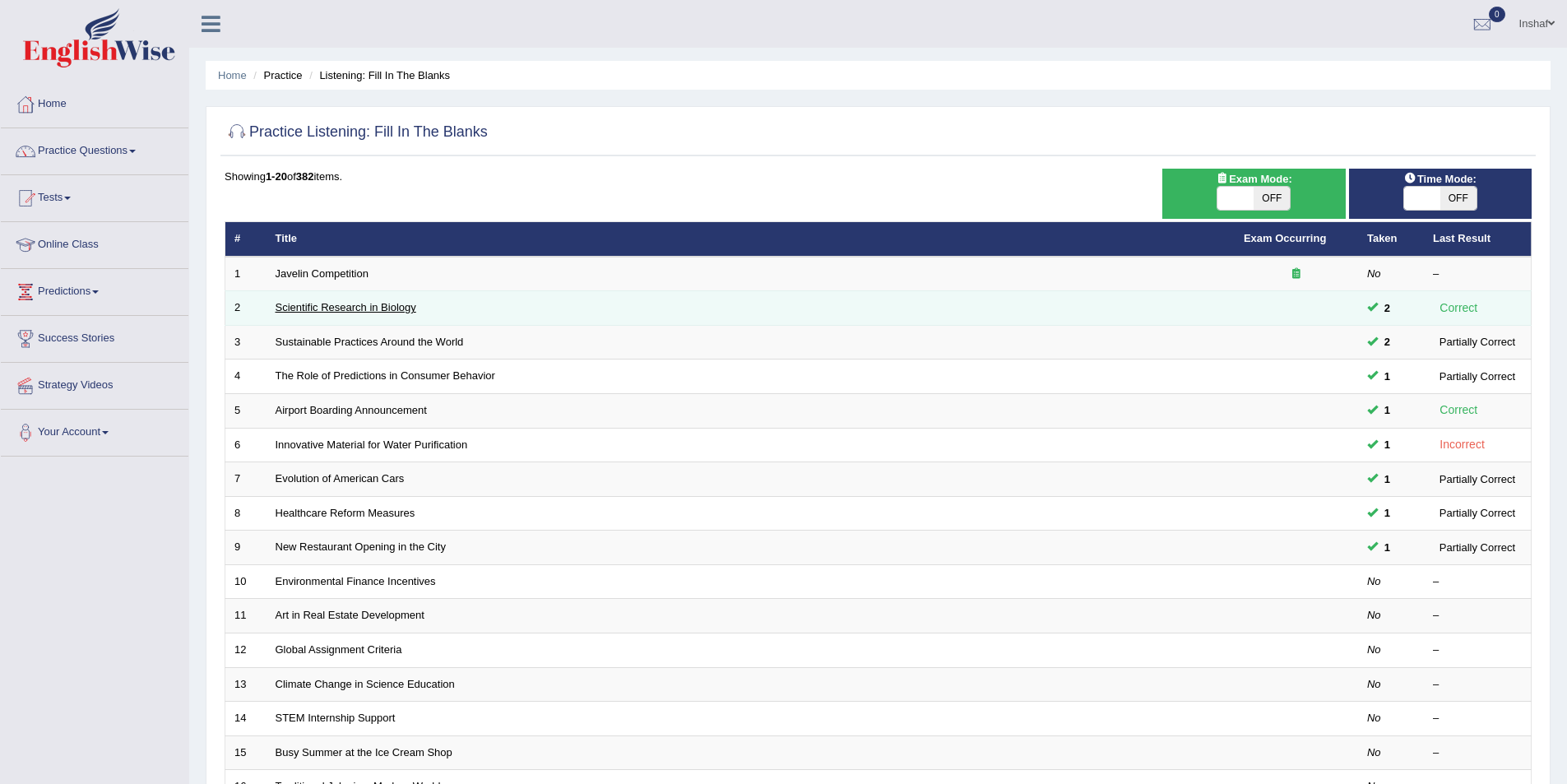
click at [361, 306] on link "Scientific Research in Biology" at bounding box center [346, 307] width 140 height 12
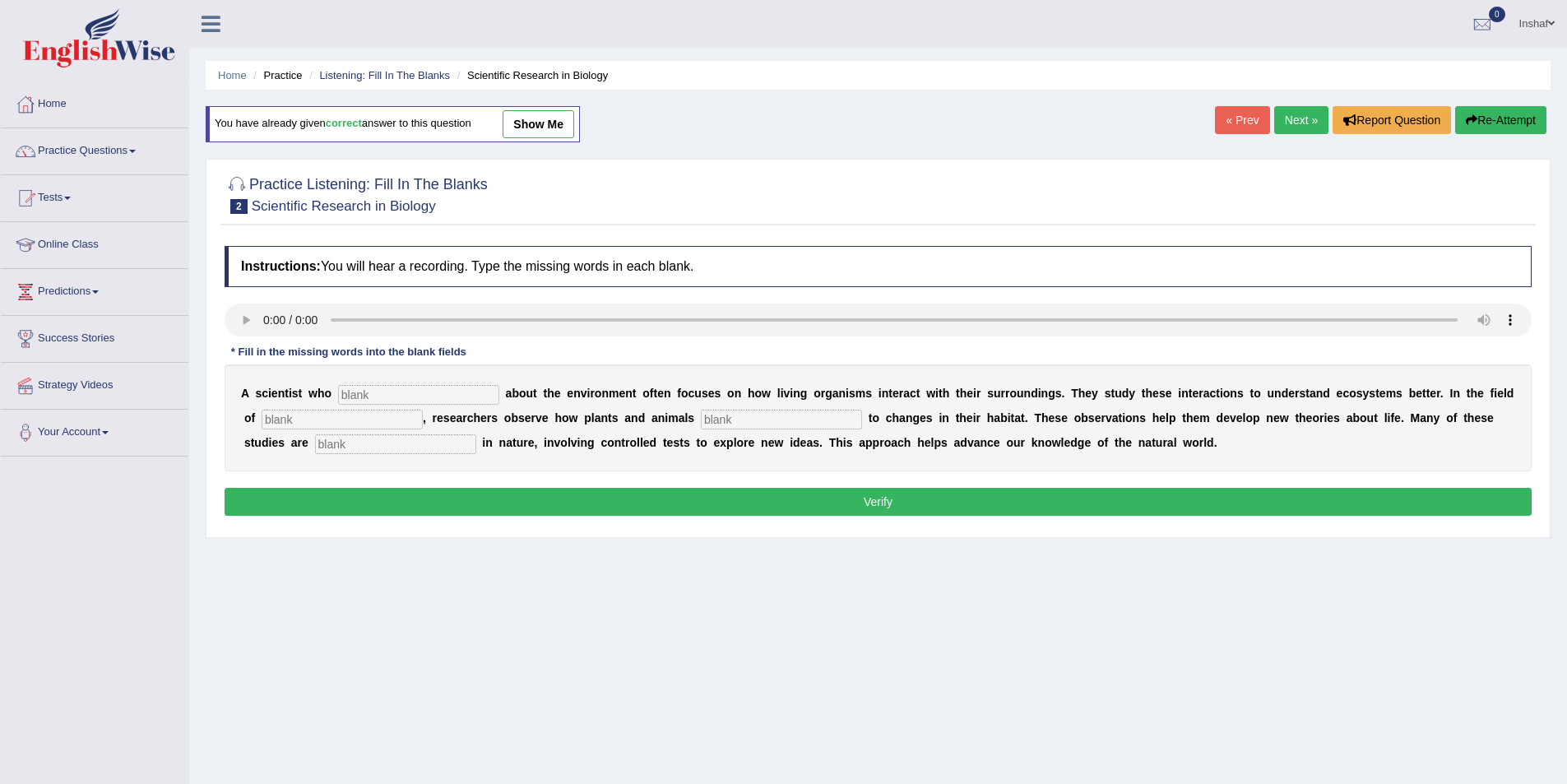
click at [401, 397] on input "text" at bounding box center [419, 394] width 161 height 20
click at [140, 154] on link "Practice Questions" at bounding box center [94, 148] width 187 height 41
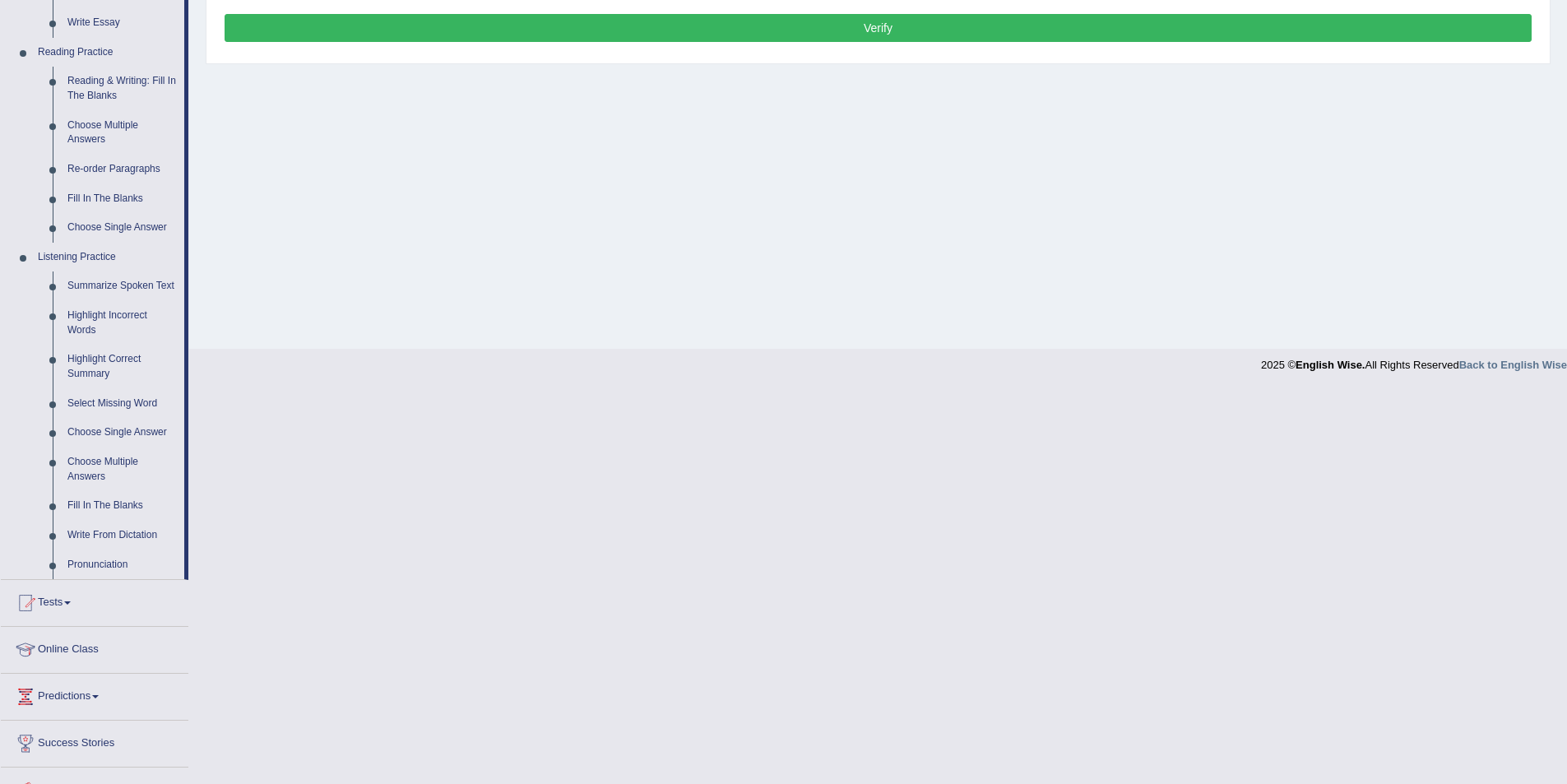
scroll to position [552, 0]
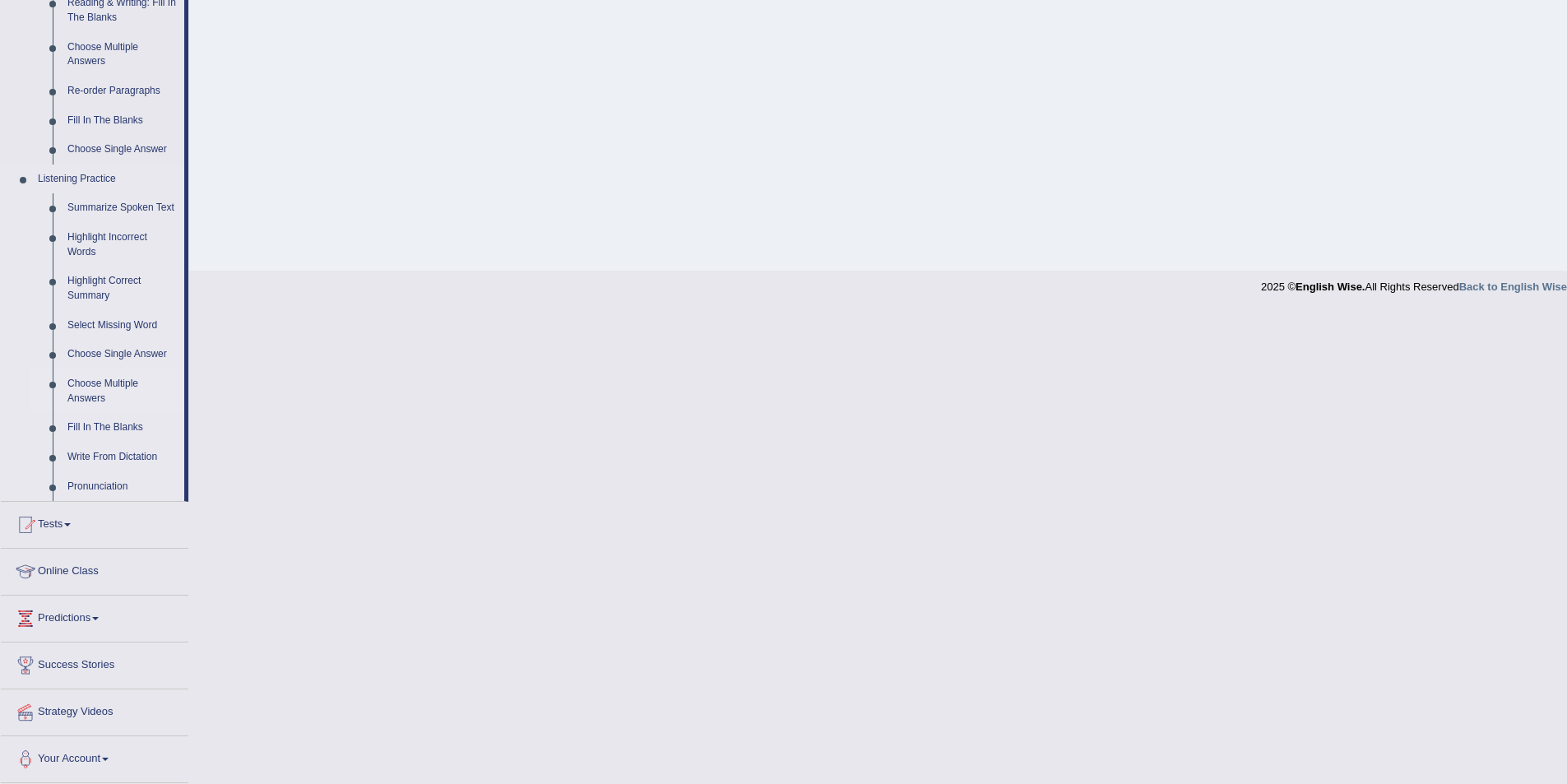
click at [103, 380] on link "Choose Multiple Answers" at bounding box center [121, 391] width 124 height 43
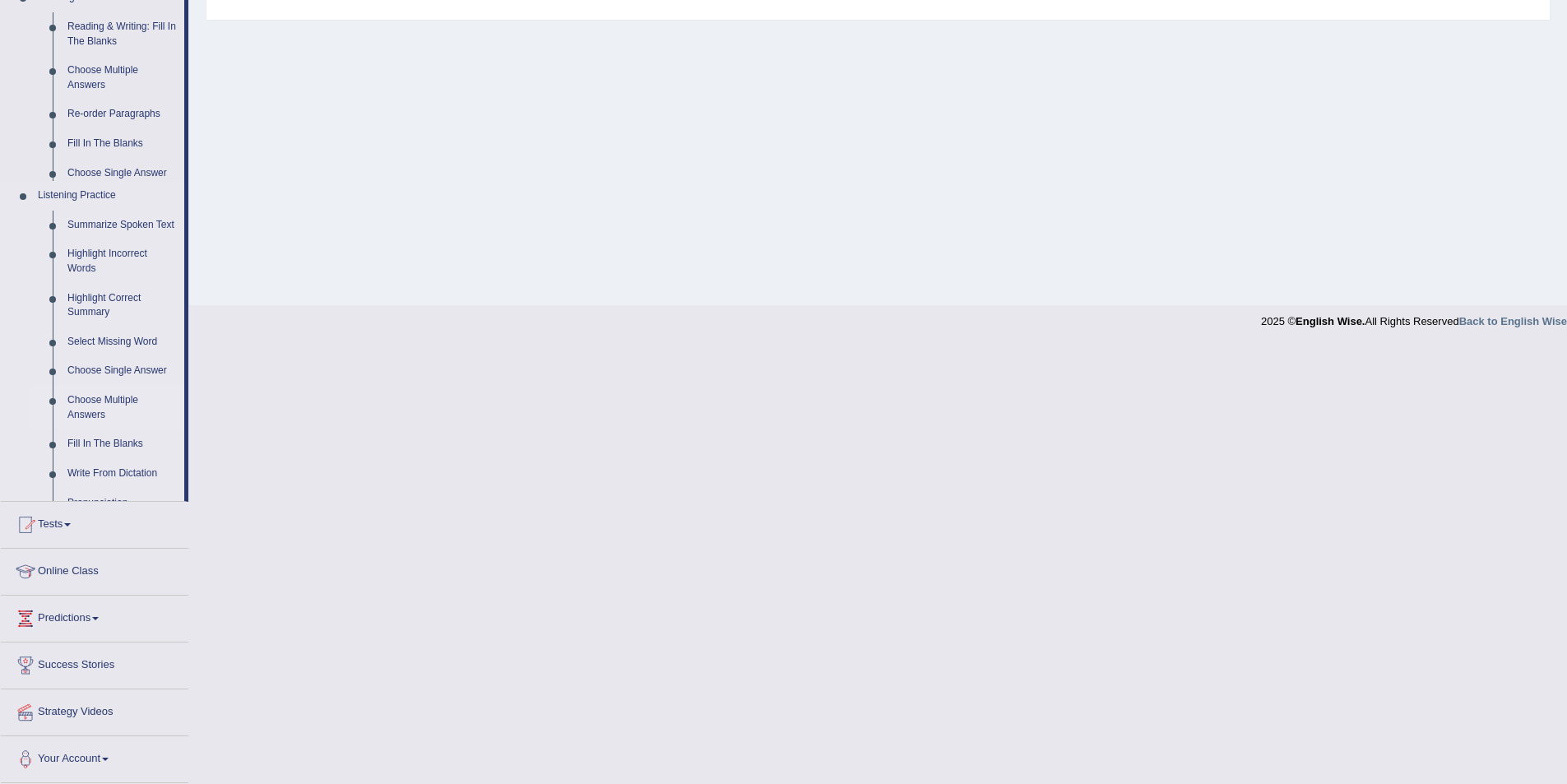
scroll to position [80, 0]
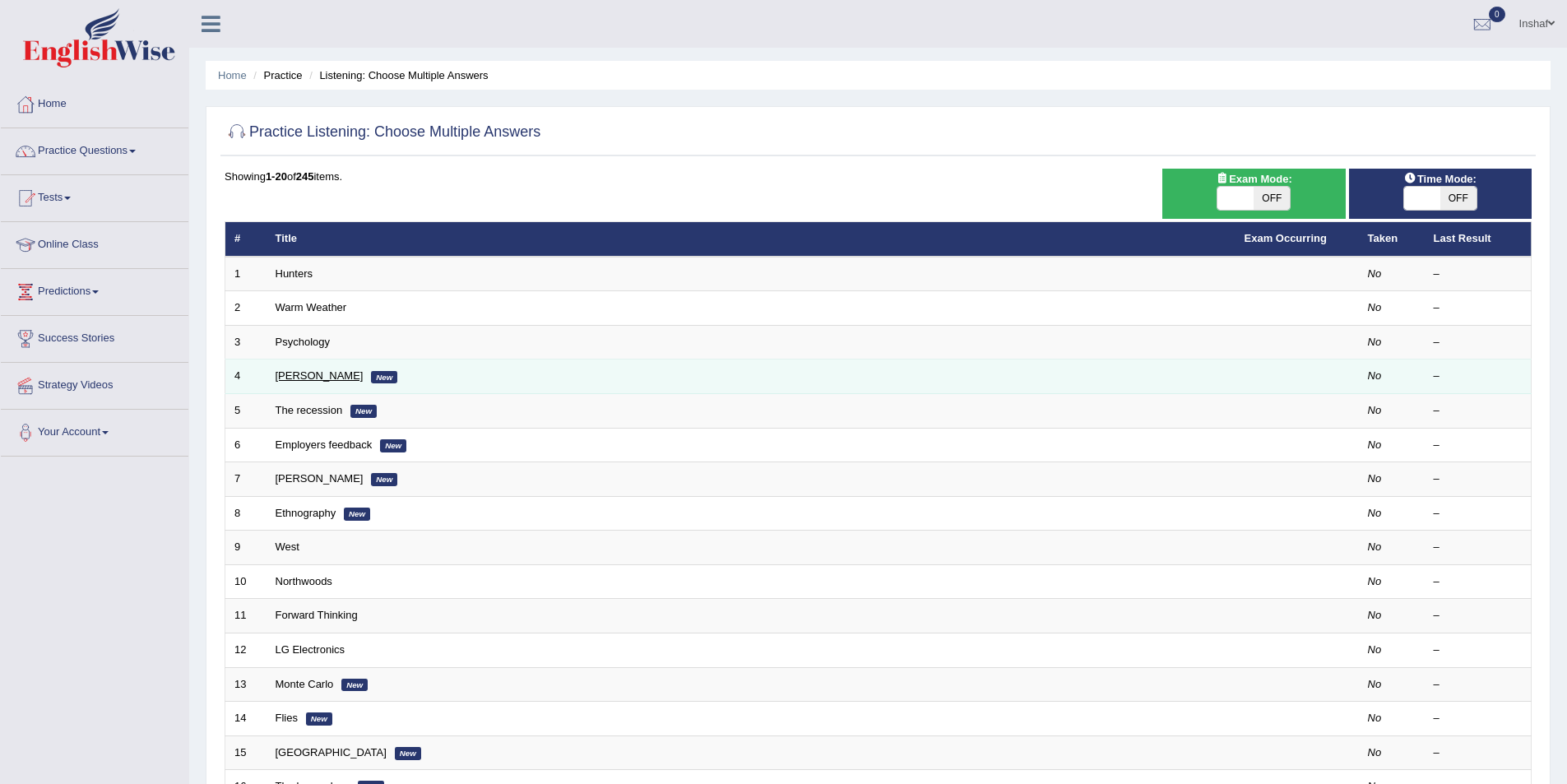
click at [291, 373] on link "[PERSON_NAME]" at bounding box center [320, 375] width 88 height 12
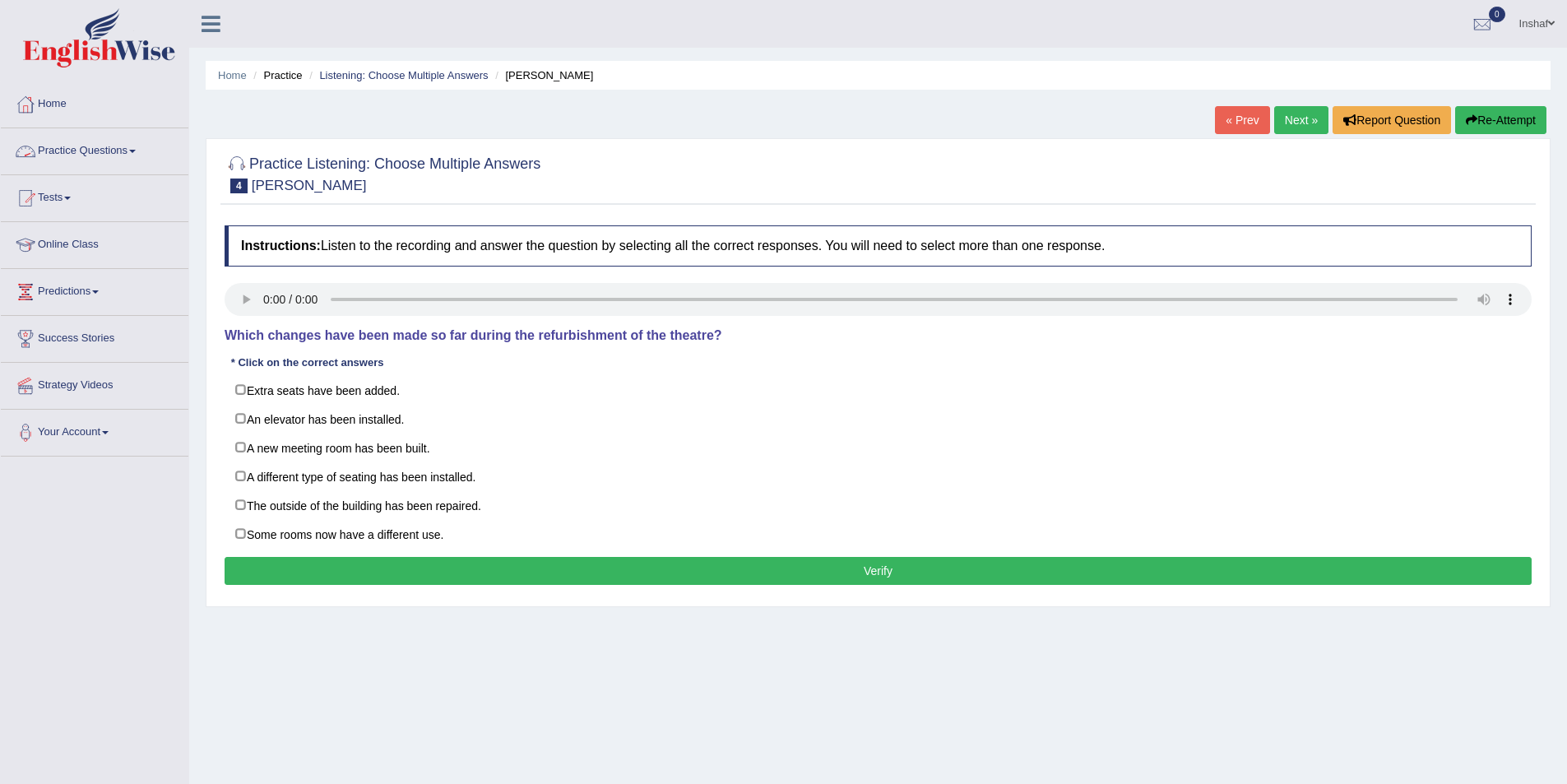
click at [137, 148] on link "Practice Questions" at bounding box center [94, 148] width 187 height 41
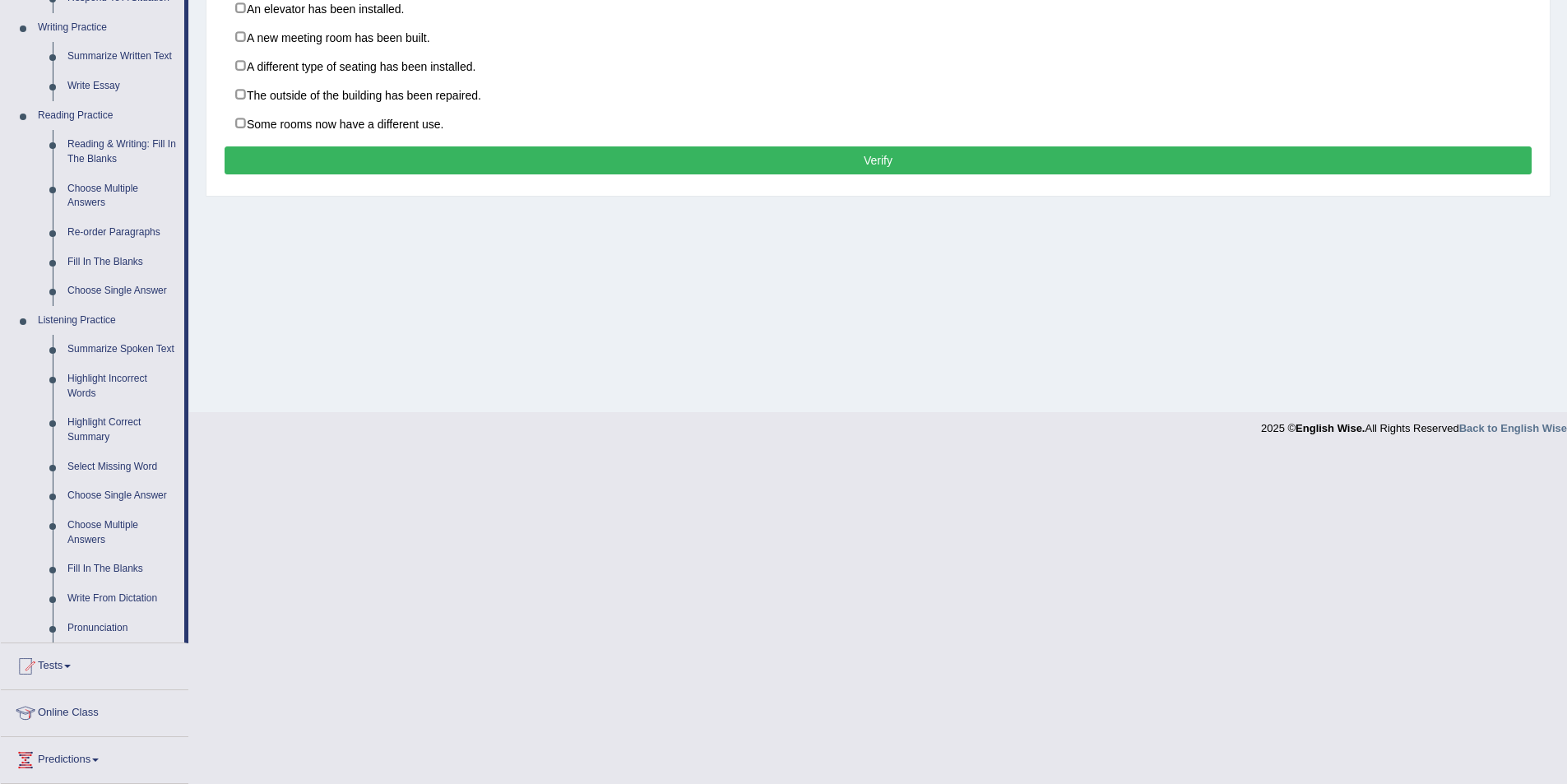
scroll to position [411, 0]
click at [110, 522] on link "Choose Multiple Answers" at bounding box center [121, 531] width 124 height 43
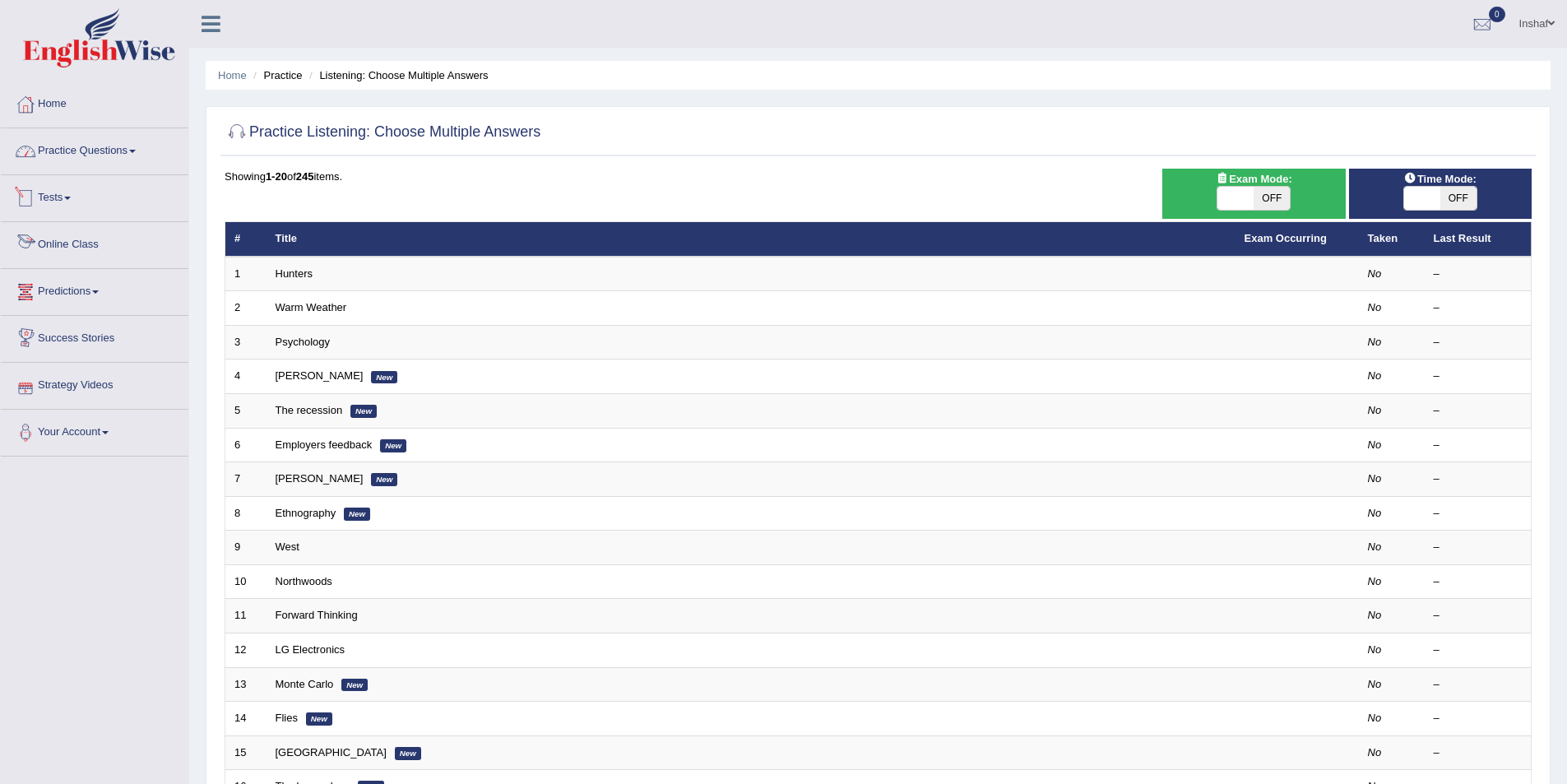
click at [140, 154] on link "Practice Questions" at bounding box center [94, 148] width 187 height 41
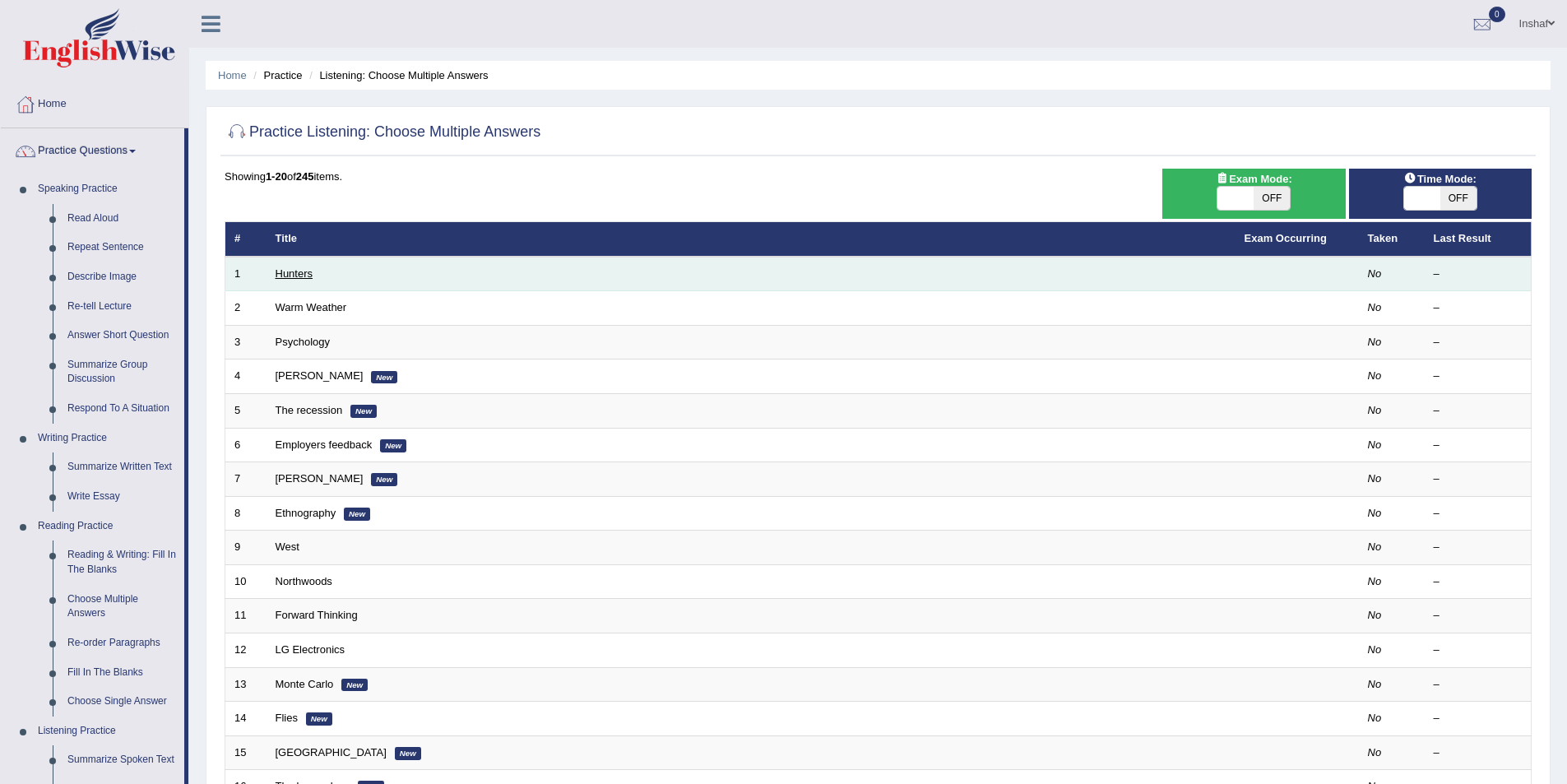
click at [303, 275] on link "Hunters" at bounding box center [295, 273] width 38 height 12
